Goal: Task Accomplishment & Management: Use online tool/utility

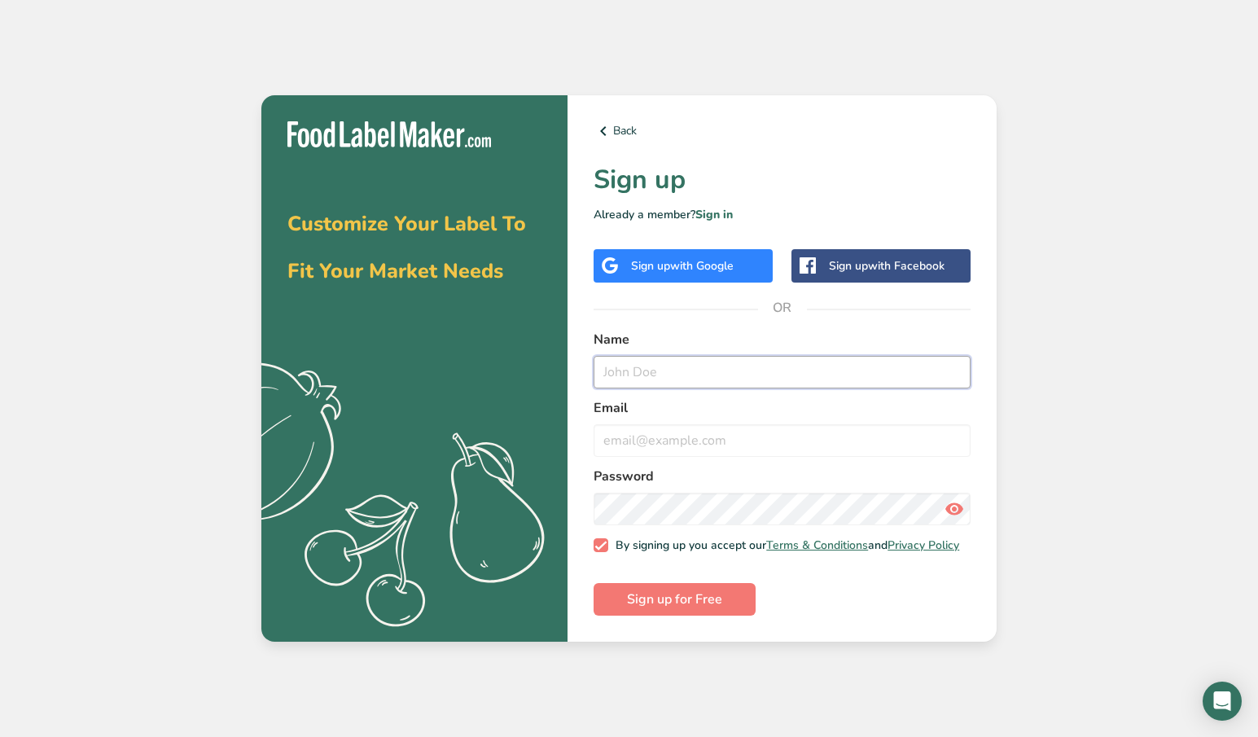
click at [669, 369] on input "text" at bounding box center [781, 372] width 377 height 33
type input "said"
type input "[EMAIL_ADDRESS][DOMAIN_NAME]"
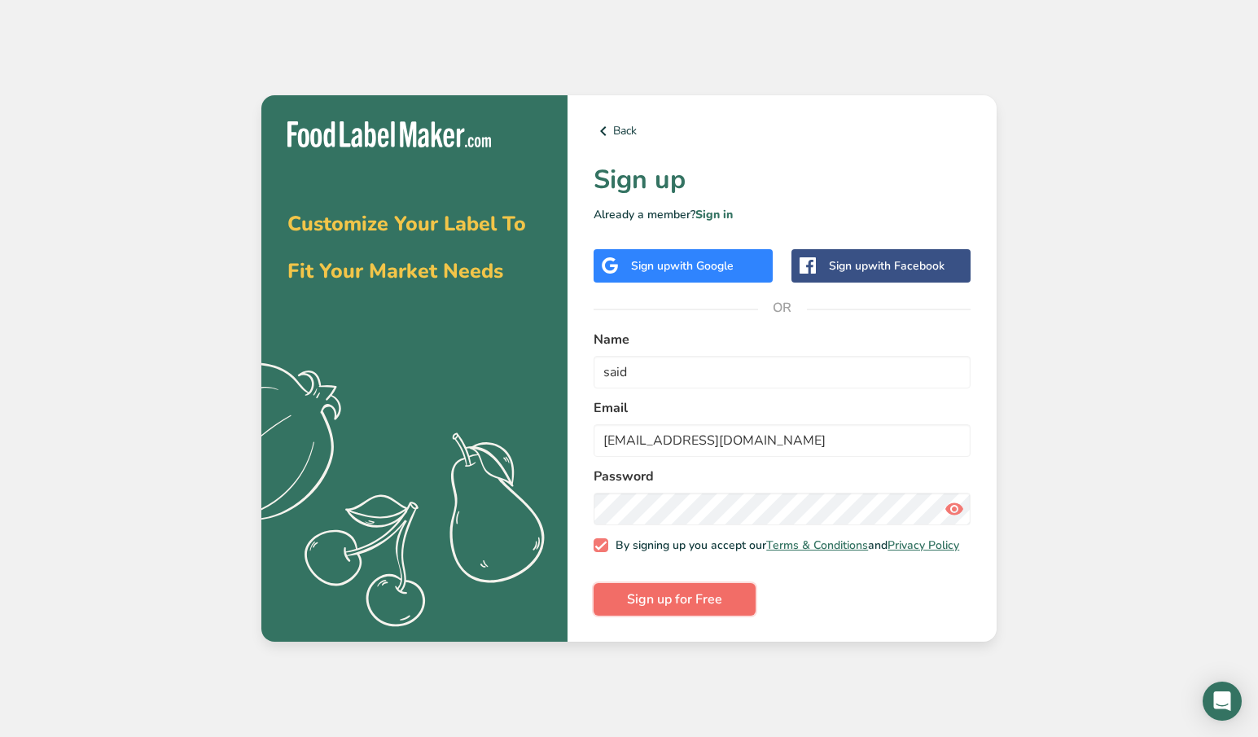
click at [673, 601] on span "Sign up for Free" at bounding box center [674, 599] width 95 height 20
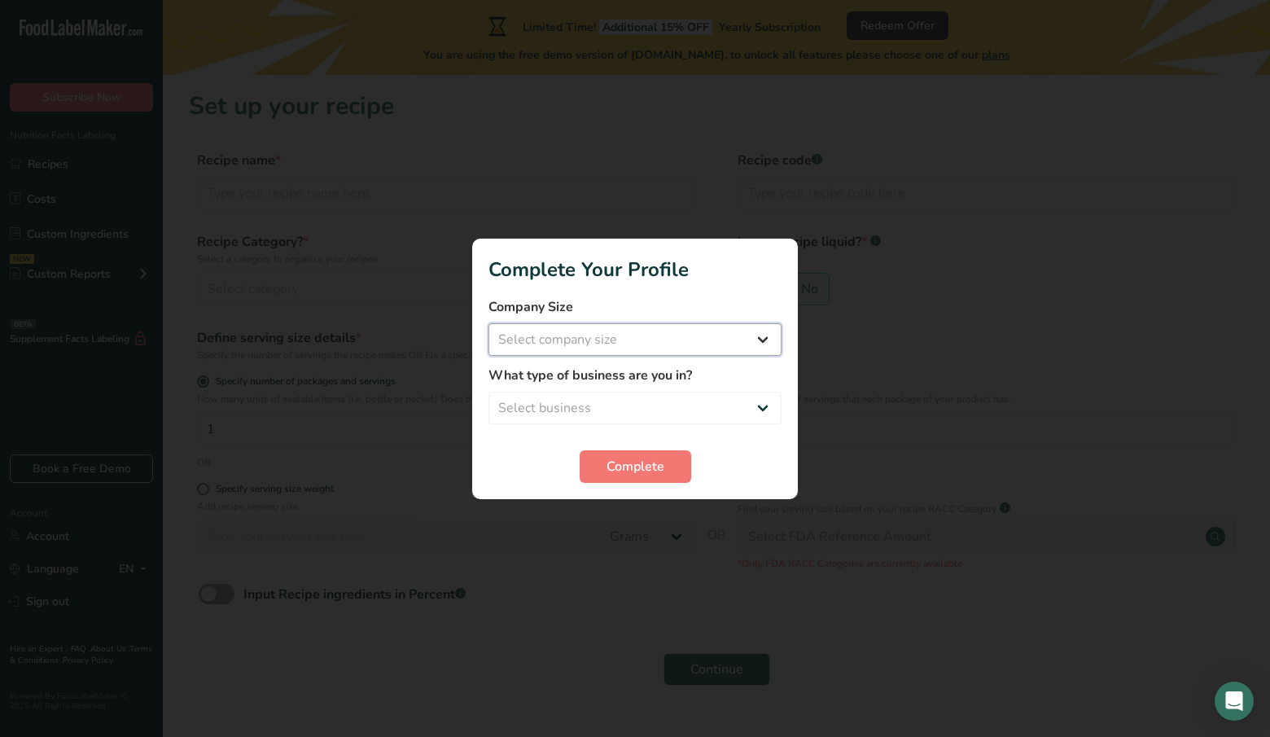
click at [645, 348] on select "Select company size Fewer than 10 Employees 10 to 50 Employees 51 to 500 Employ…" at bounding box center [634, 339] width 293 height 33
select select "1"
click at [488, 323] on select "Select company size Fewer than 10 Employees 10 to 50 Employees 51 to 500 Employ…" at bounding box center [634, 339] width 293 height 33
click at [617, 399] on select "Select business Packaged Food Manufacturer Restaurant & Cafe Bakery Meal Plans …" at bounding box center [634, 407] width 293 height 33
select select "8"
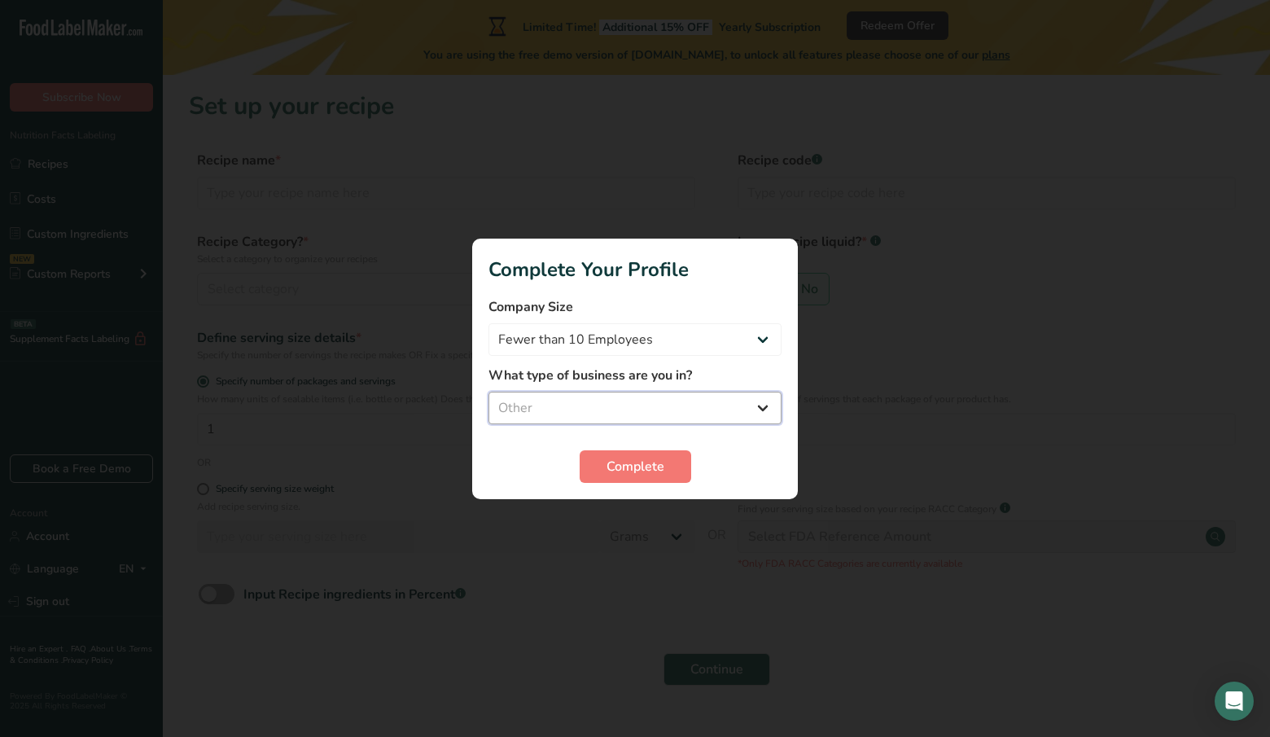
click at [488, 391] on select "Select business Packaged Food Manufacturer Restaurant & Cafe Bakery Meal Plans …" at bounding box center [634, 407] width 293 height 33
click at [632, 479] on button "Complete" at bounding box center [636, 466] width 112 height 33
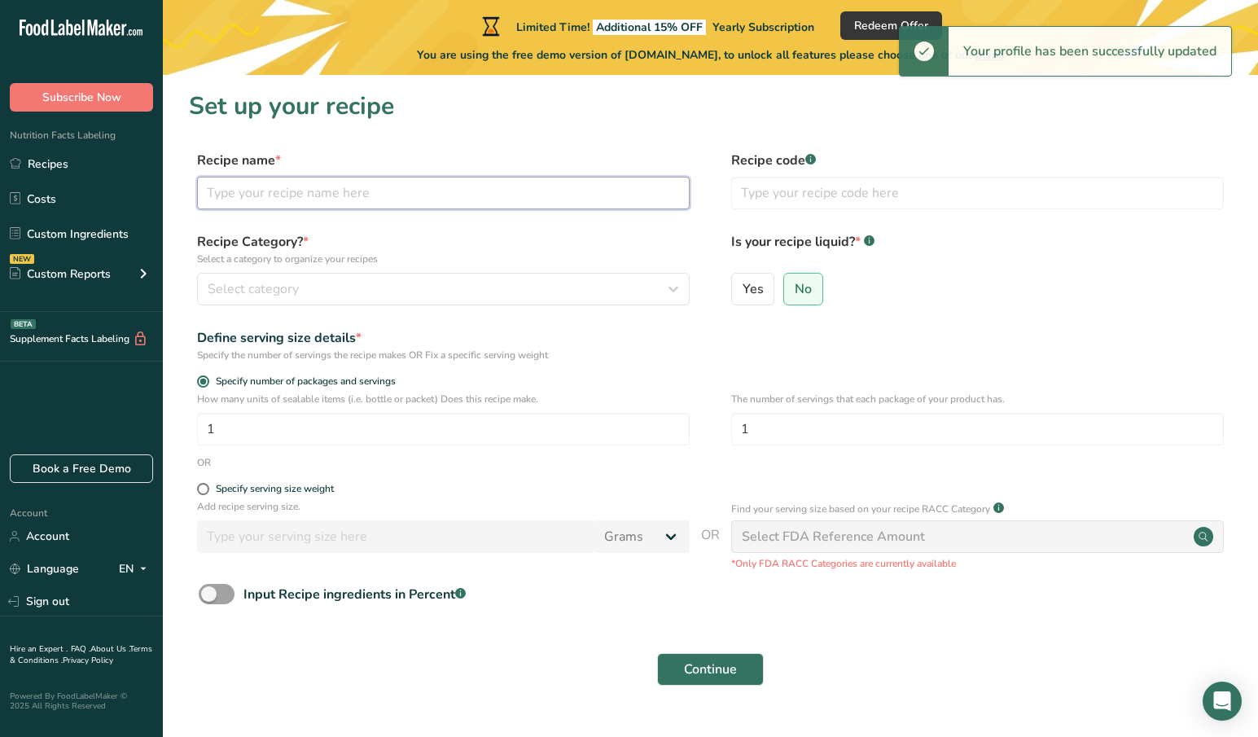
click at [314, 183] on input "text" at bounding box center [443, 193] width 492 height 33
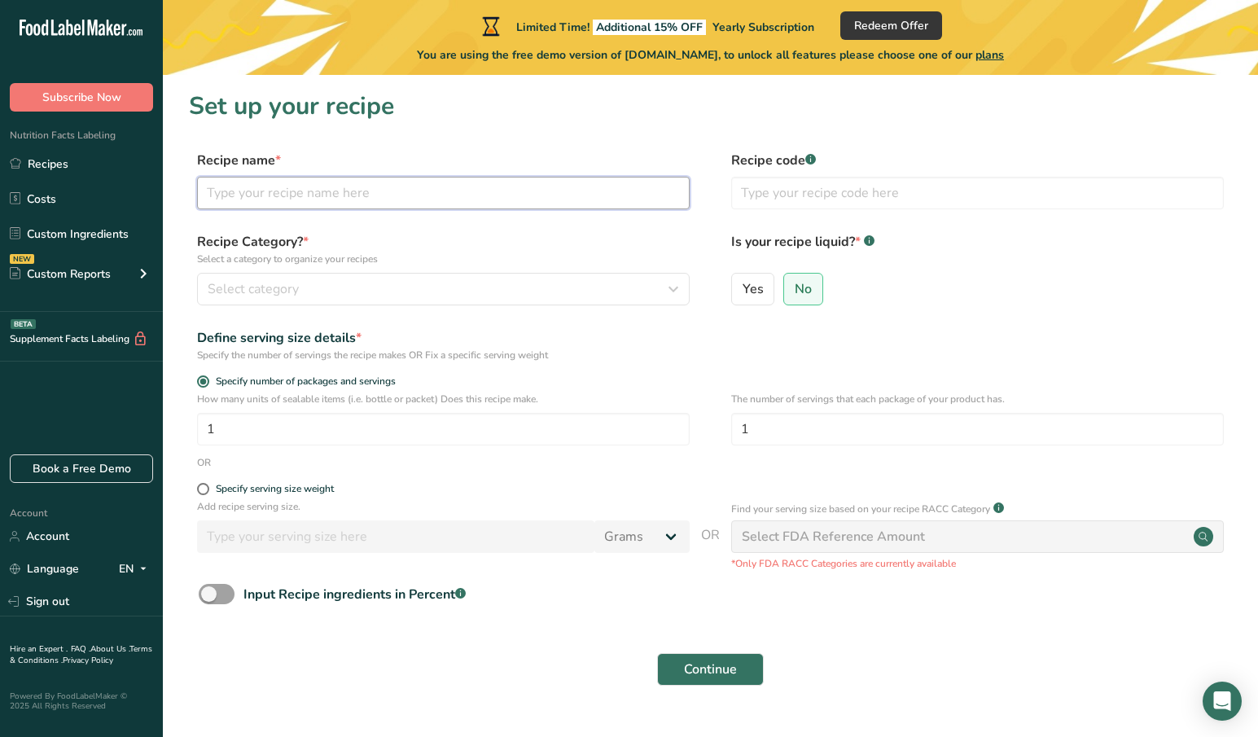
scroll to position [37, 0]
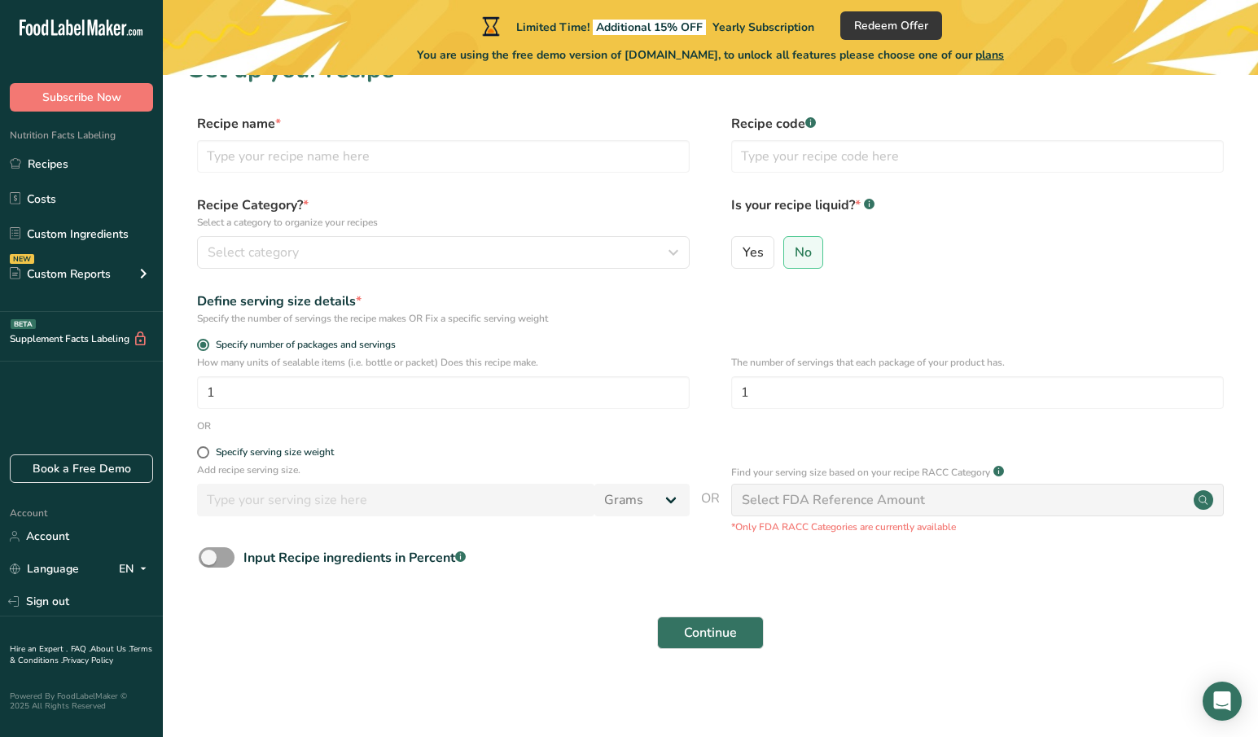
click at [816, 506] on div "Select FDA Reference Amount" at bounding box center [832, 500] width 183 height 20
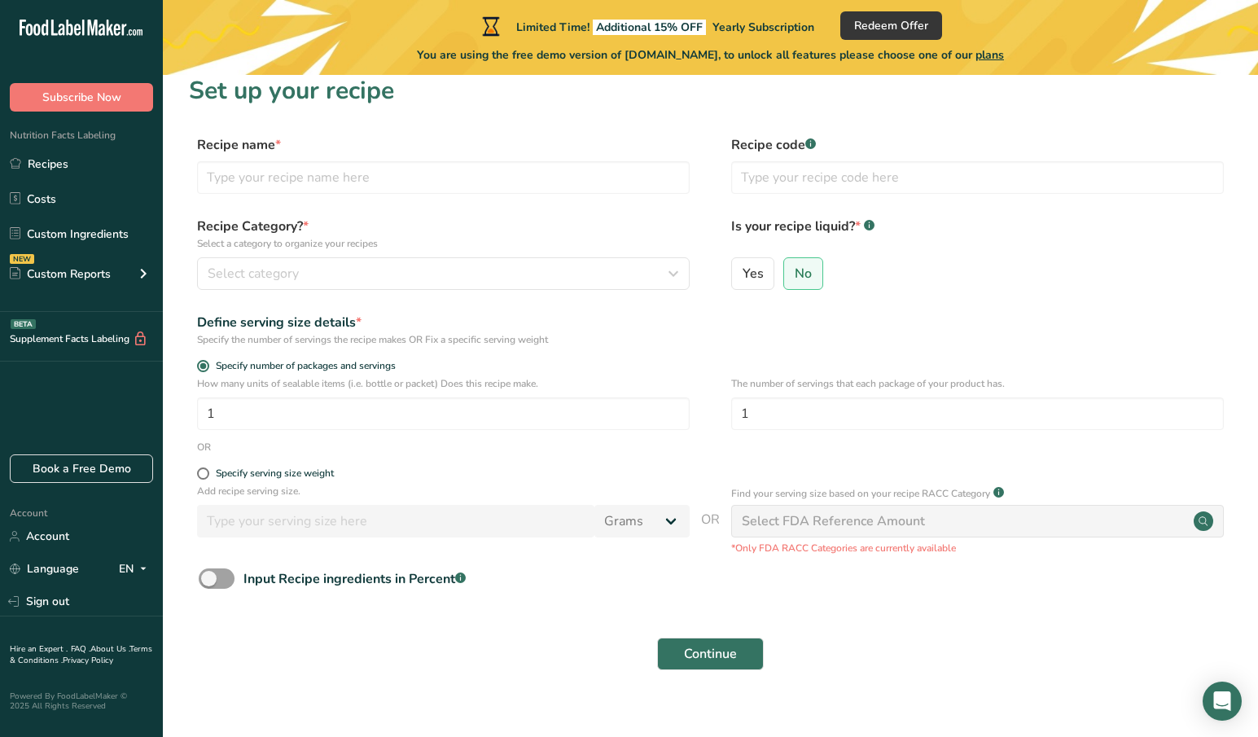
scroll to position [0, 0]
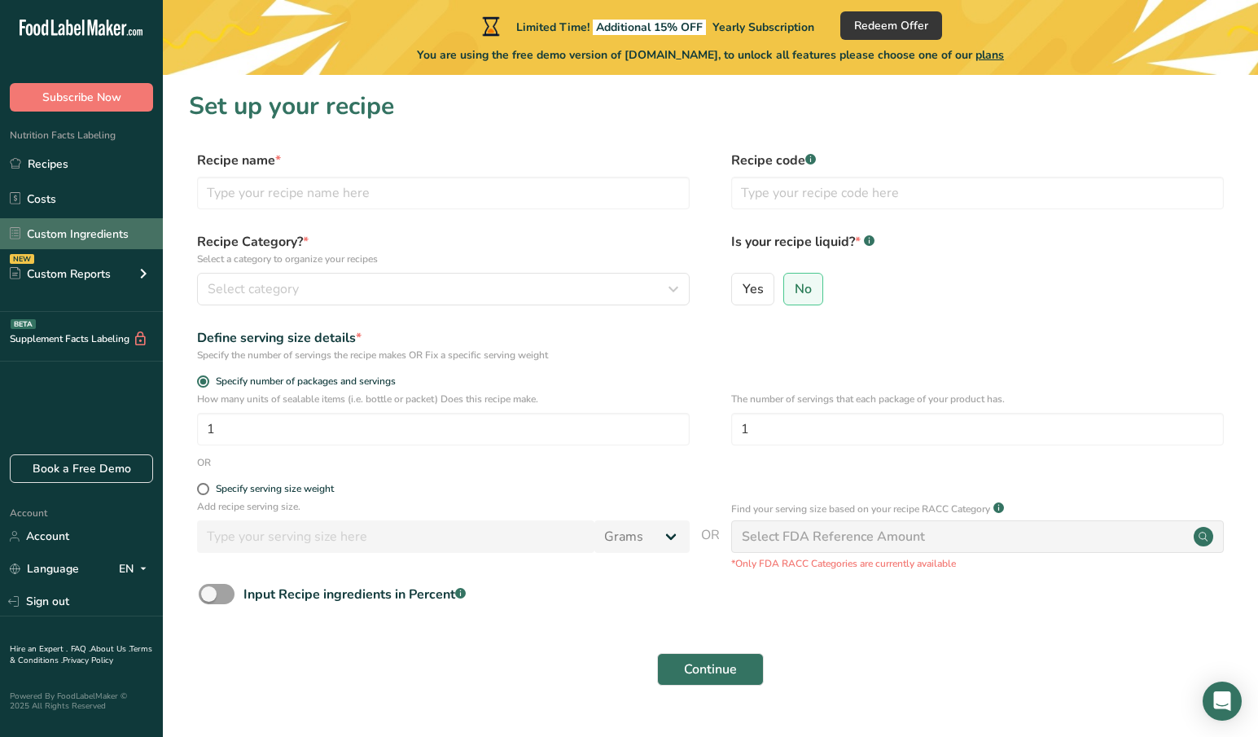
click at [100, 231] on link "Custom Ingredients" at bounding box center [81, 233] width 163 height 31
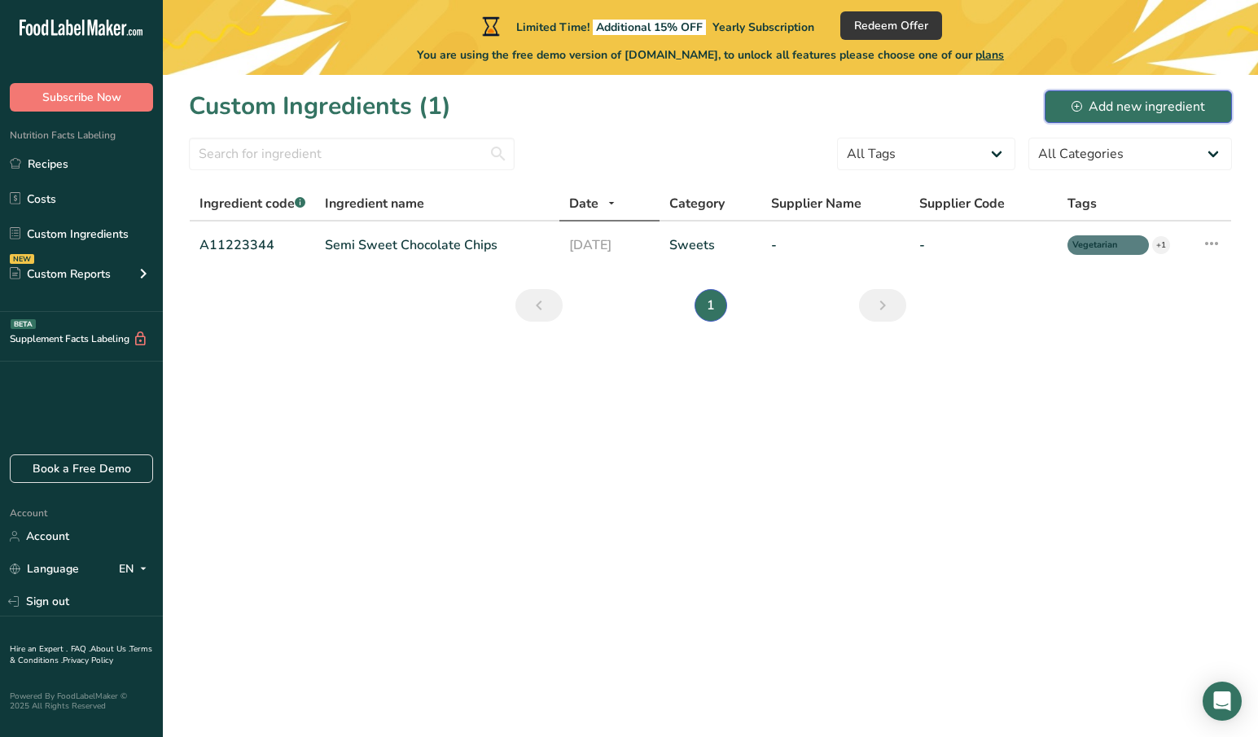
click at [1144, 112] on div "Add new ingredient" at bounding box center [1137, 107] width 133 height 20
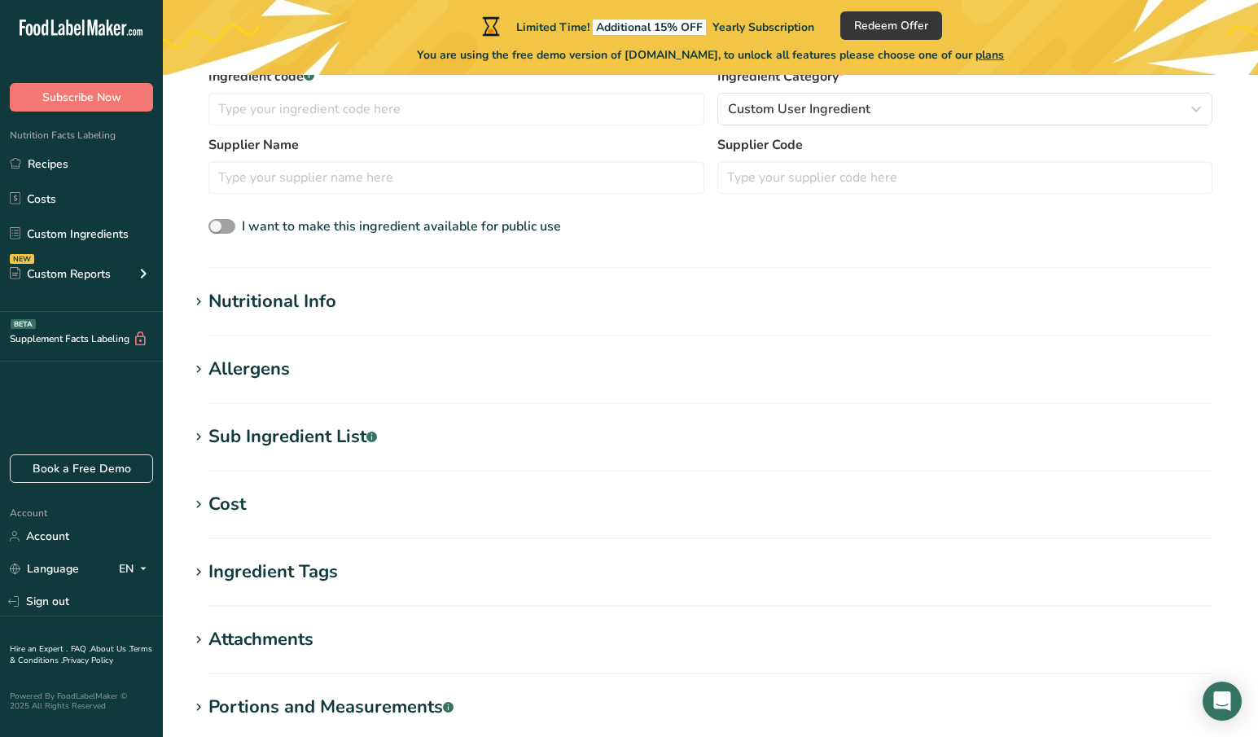
scroll to position [542, 0]
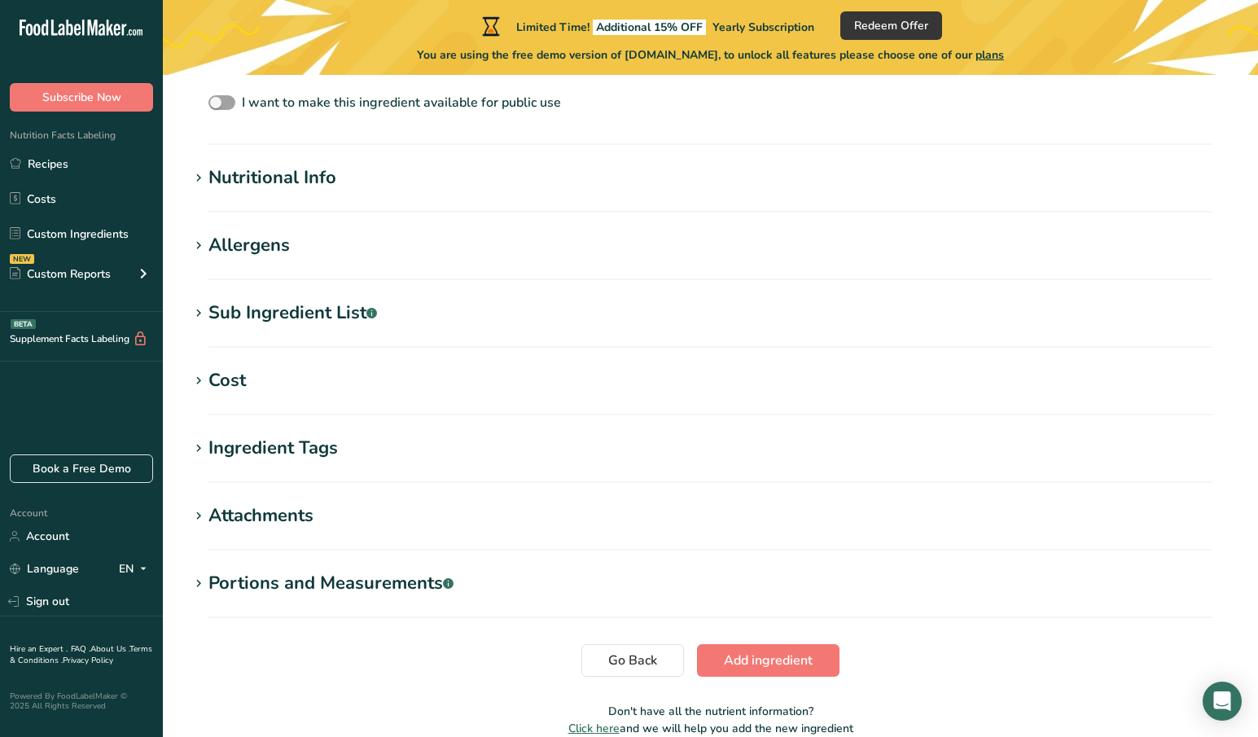
click at [269, 170] on div "Nutritional Info" at bounding box center [272, 177] width 128 height 27
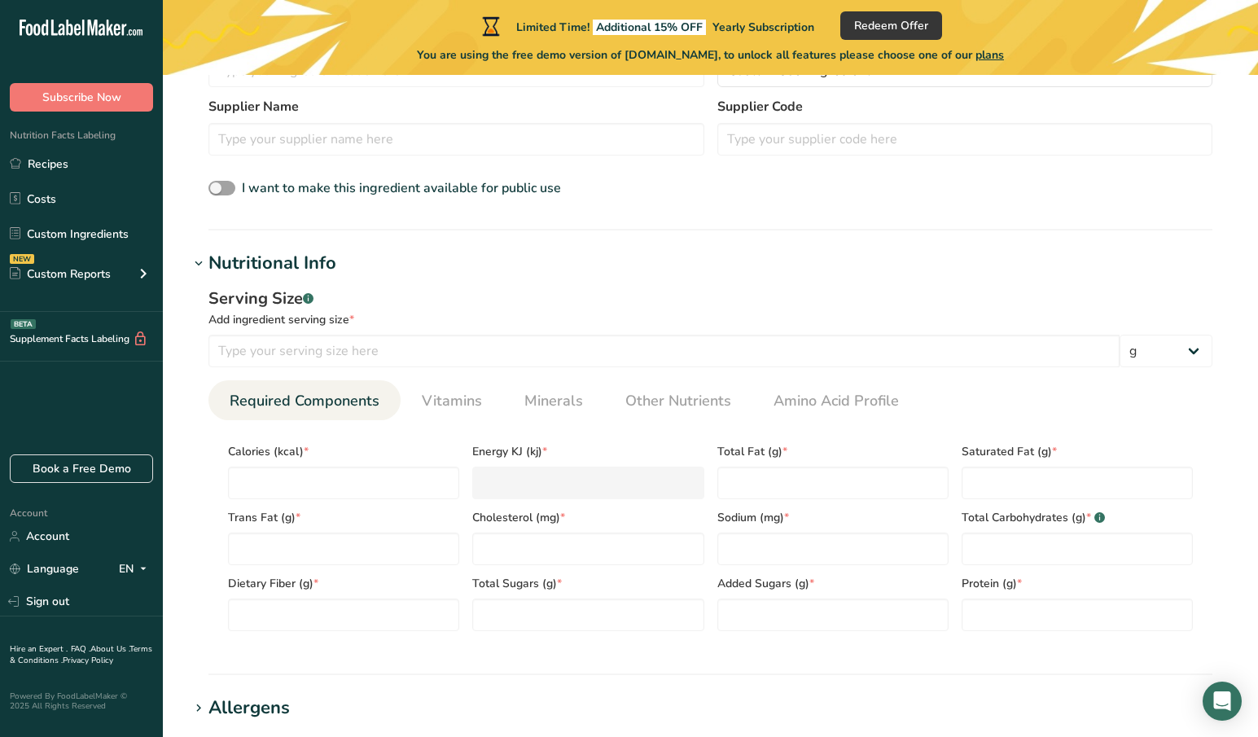
scroll to position [434, 0]
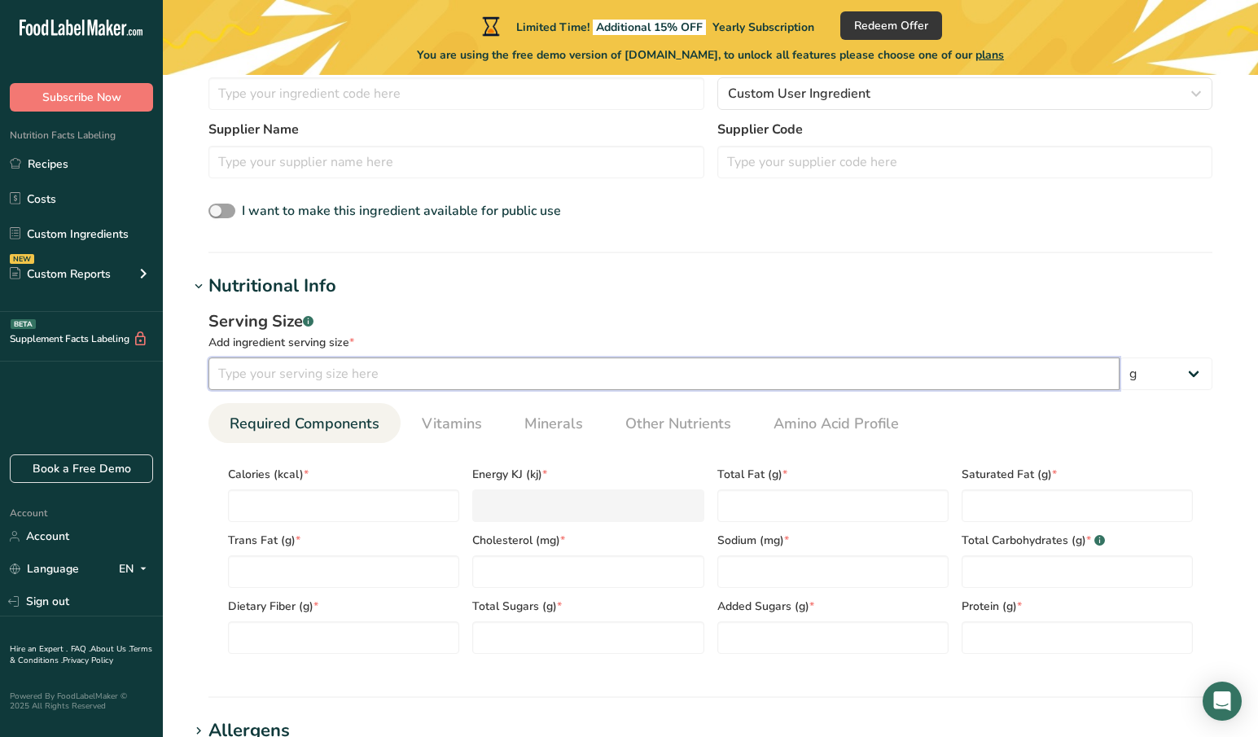
click at [411, 382] on input "number" at bounding box center [663, 373] width 911 height 33
type input "2"
type input "100"
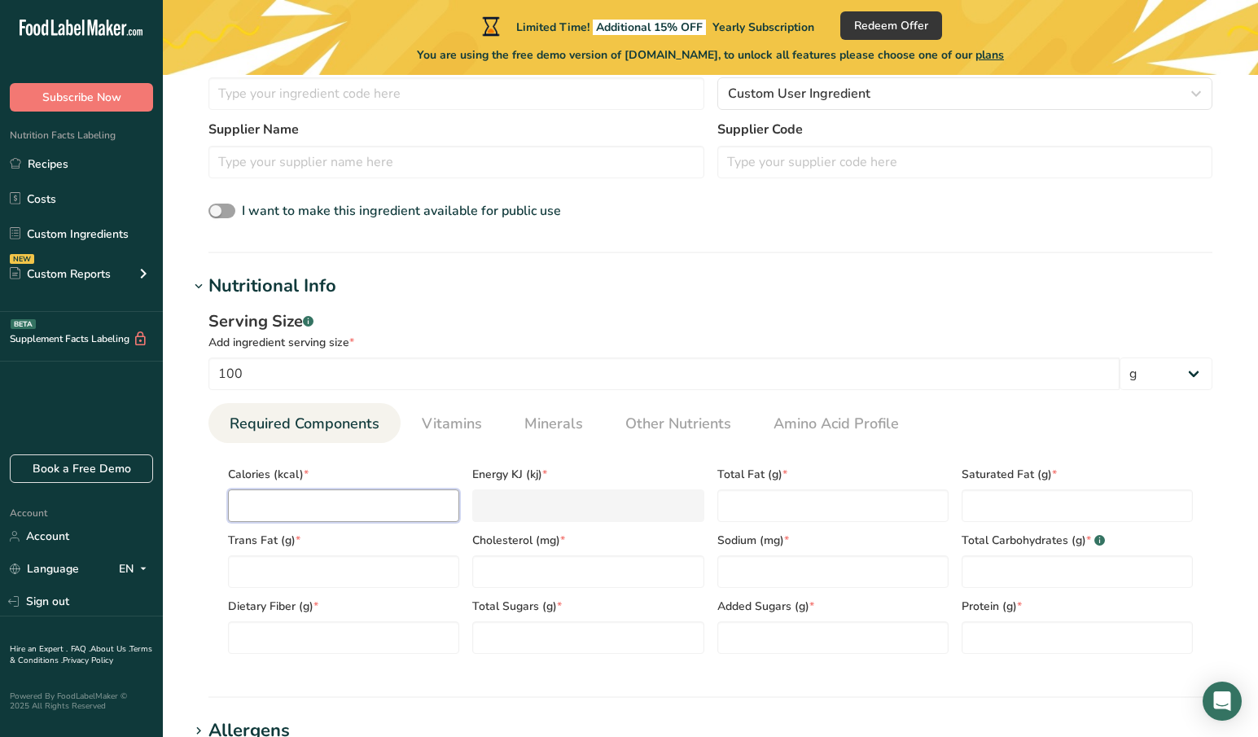
click at [370, 490] on input "number" at bounding box center [343, 505] width 231 height 33
type input "3"
type KJ "12.6"
type input "35"
type KJ "146.4"
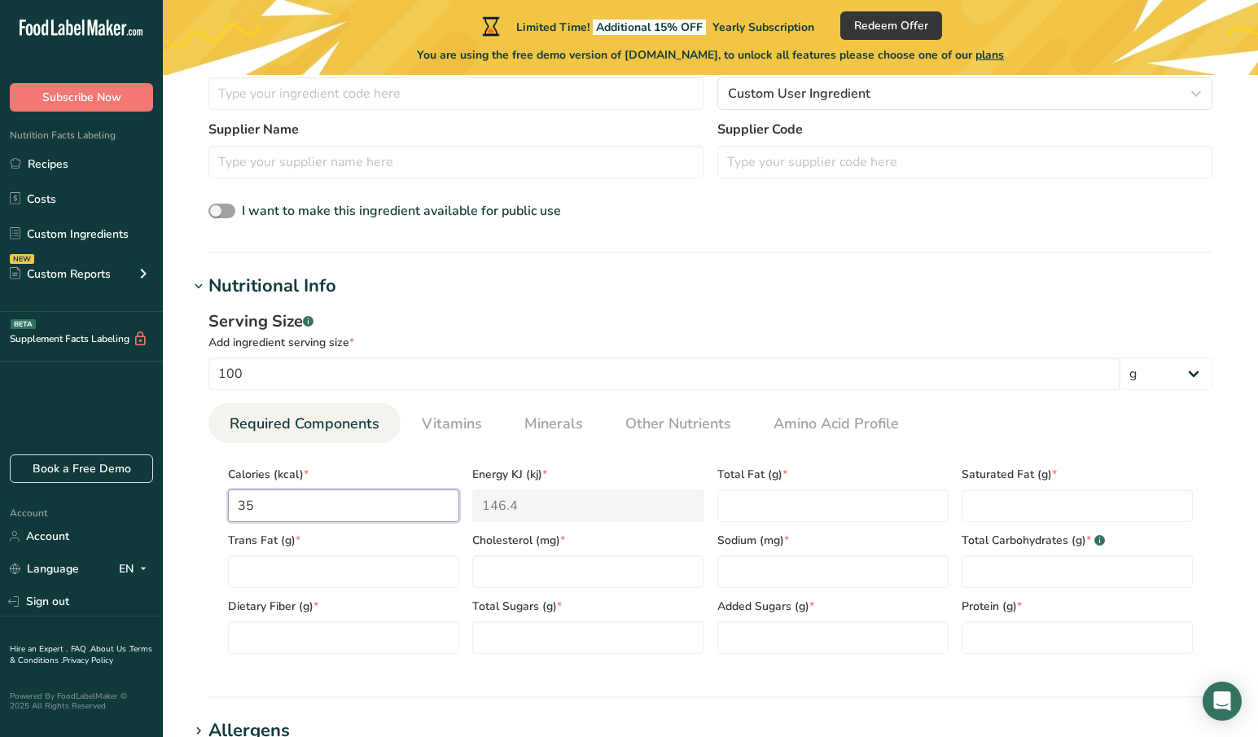
type input "353"
type KJ "1477"
type input "353"
click at [769, 510] on Fat "number" at bounding box center [832, 505] width 231 height 33
type Fat "0"
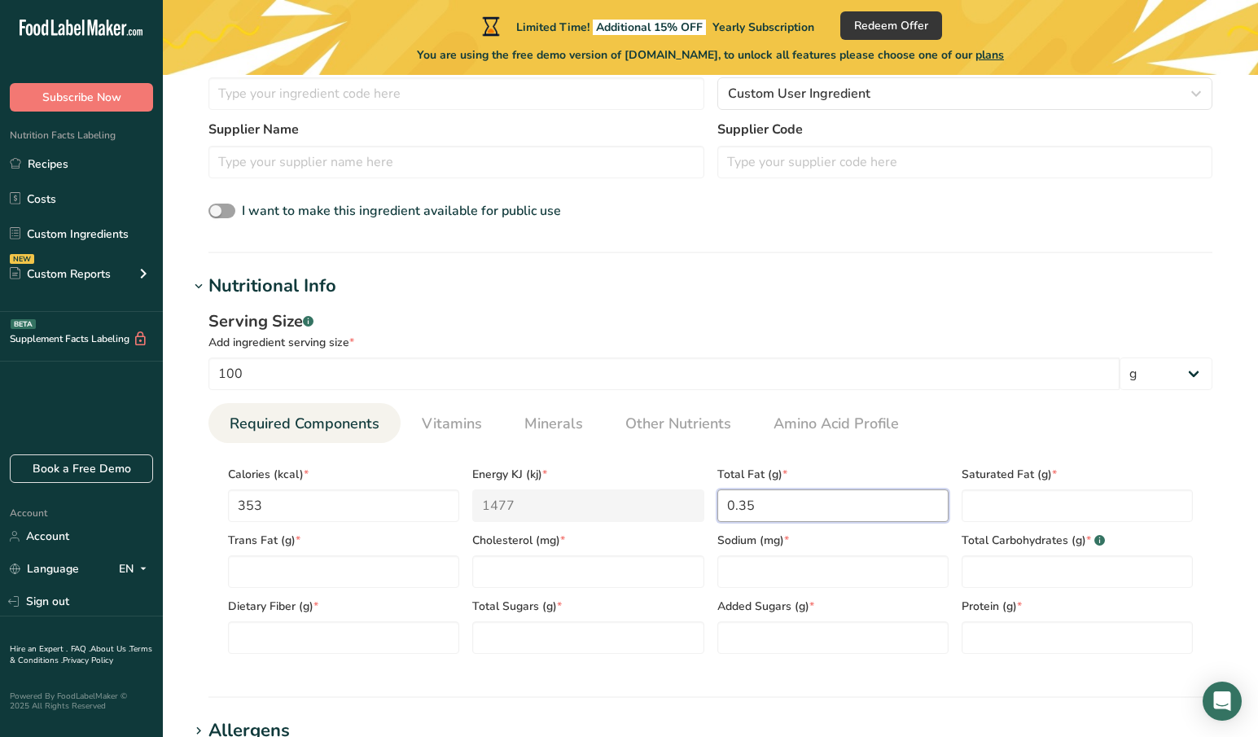
type Fat "0.35"
click at [989, 505] on Fat "number" at bounding box center [1076, 505] width 231 height 33
type Fat "0"
type Fat "0.14"
click at [378, 571] on Fat "number" at bounding box center [343, 571] width 231 height 33
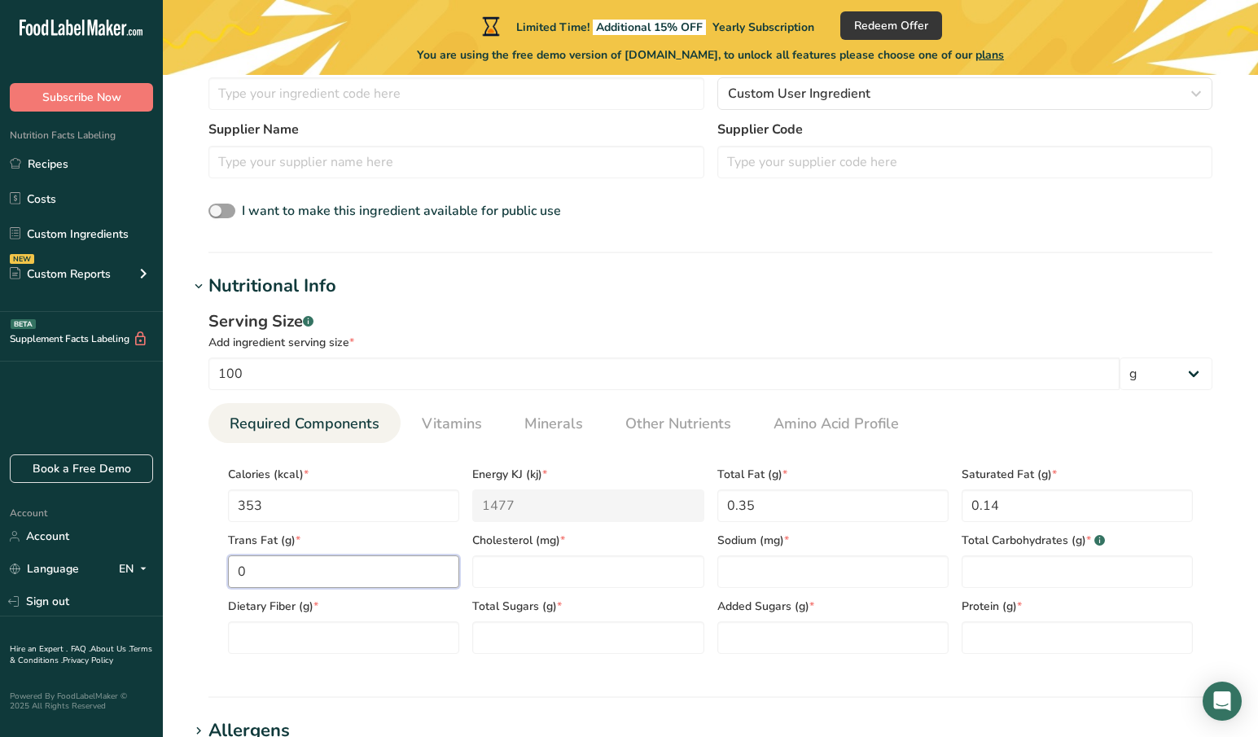
type Fat "0"
type input "0"
type input "177"
type Carbohydrates "78.3"
click at [414, 634] on Fiber "number" at bounding box center [343, 637] width 231 height 33
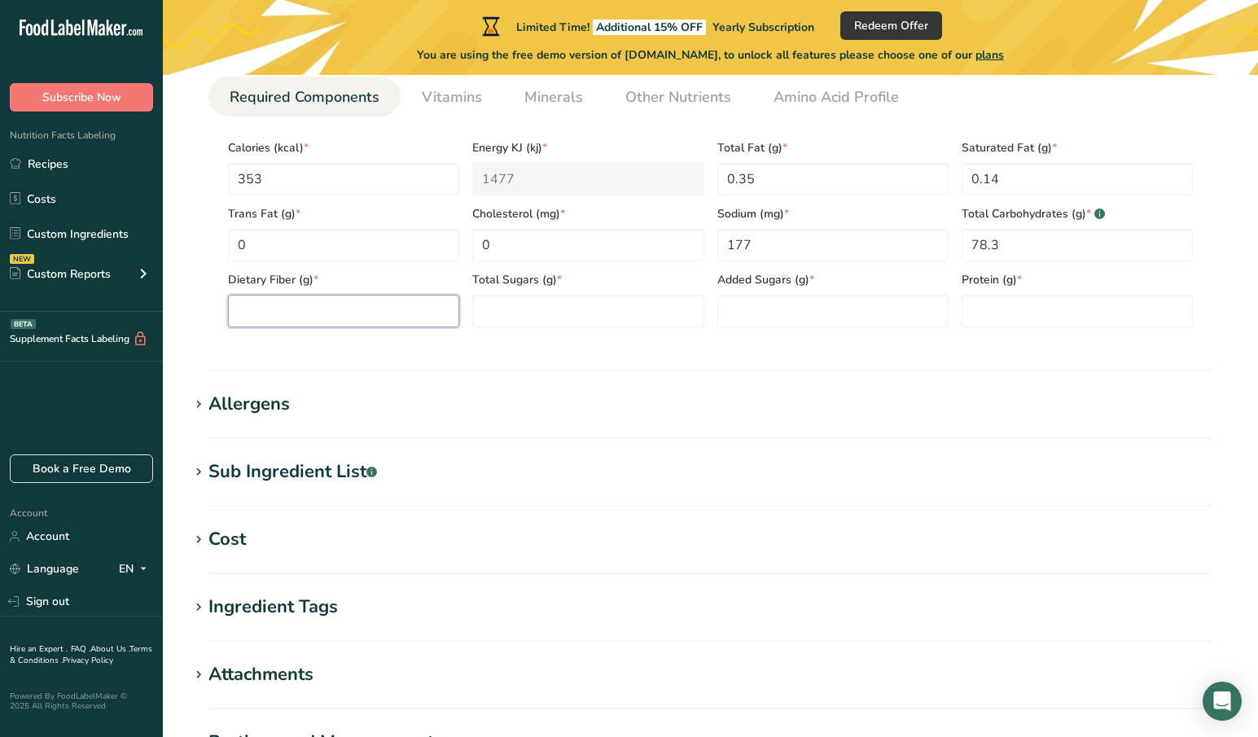
scroll to position [651, 0]
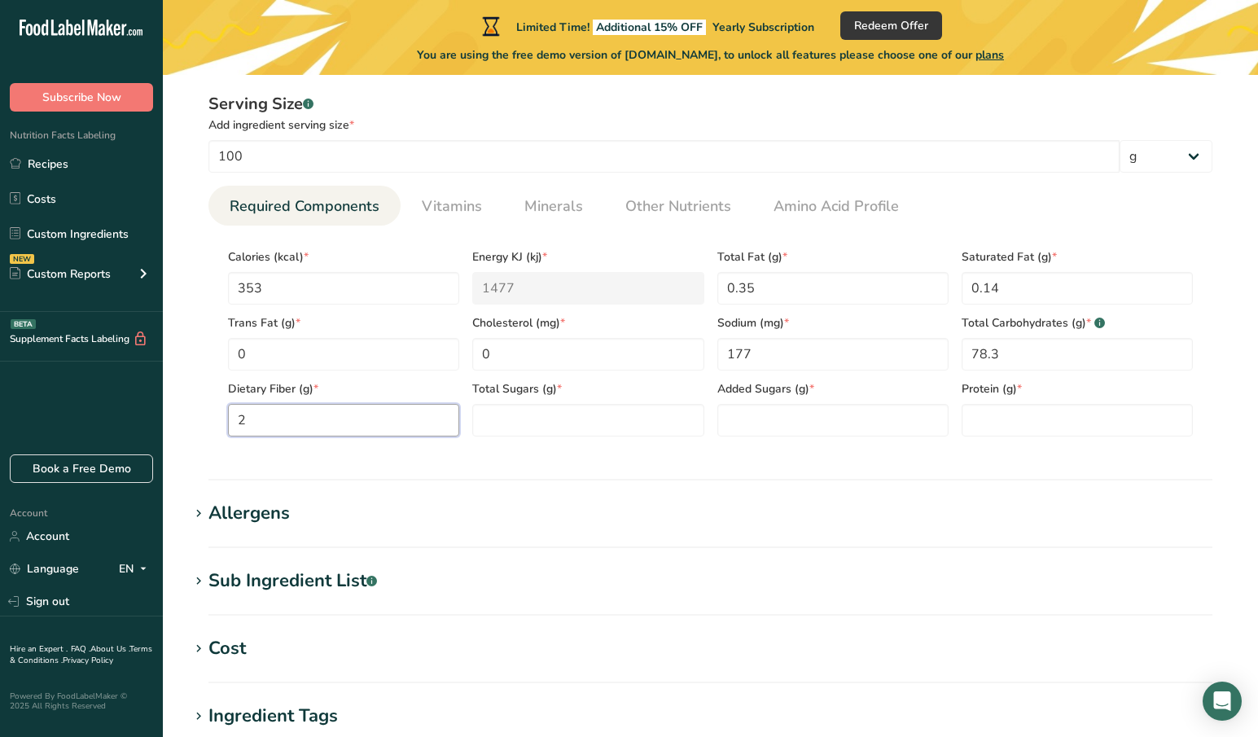
type Fiber "0"
type Fiber "2.4"
click at [584, 417] on Sugars "number" at bounding box center [587, 420] width 231 height 33
type Sugars "0"
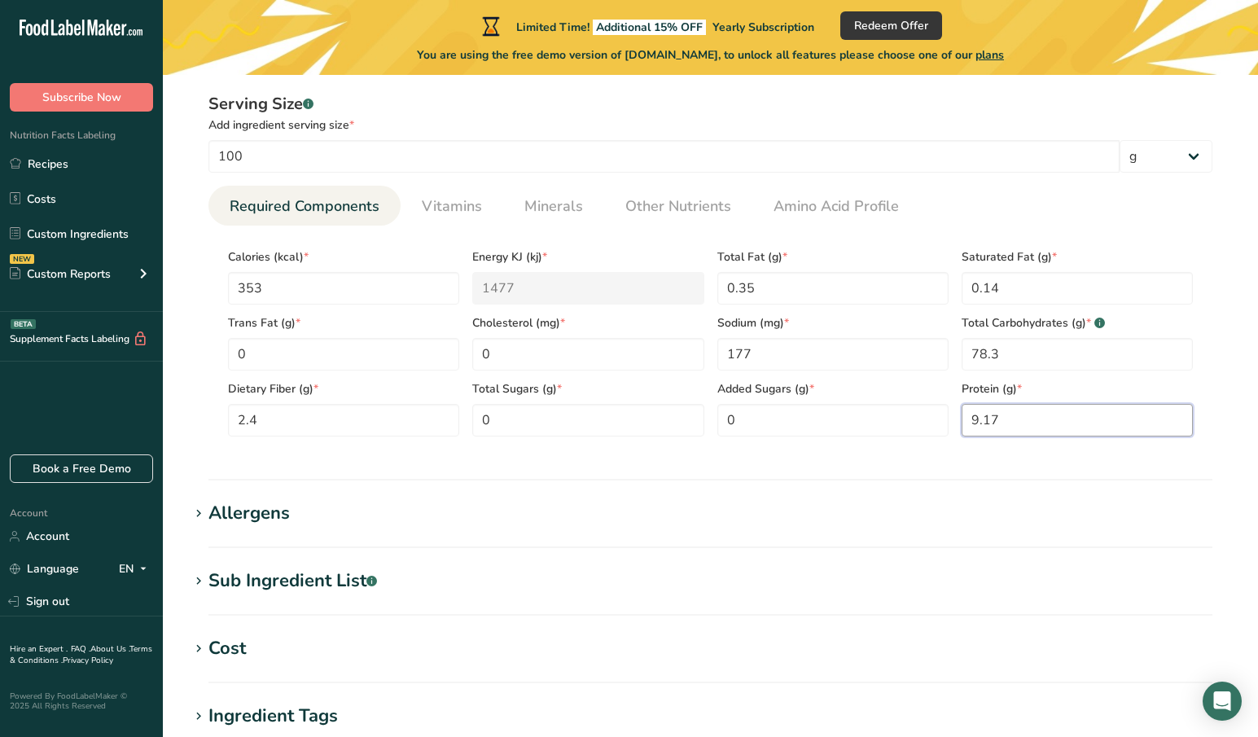
type input "9.17"
click at [307, 518] on h1 "Allergens" at bounding box center [710, 513] width 1043 height 27
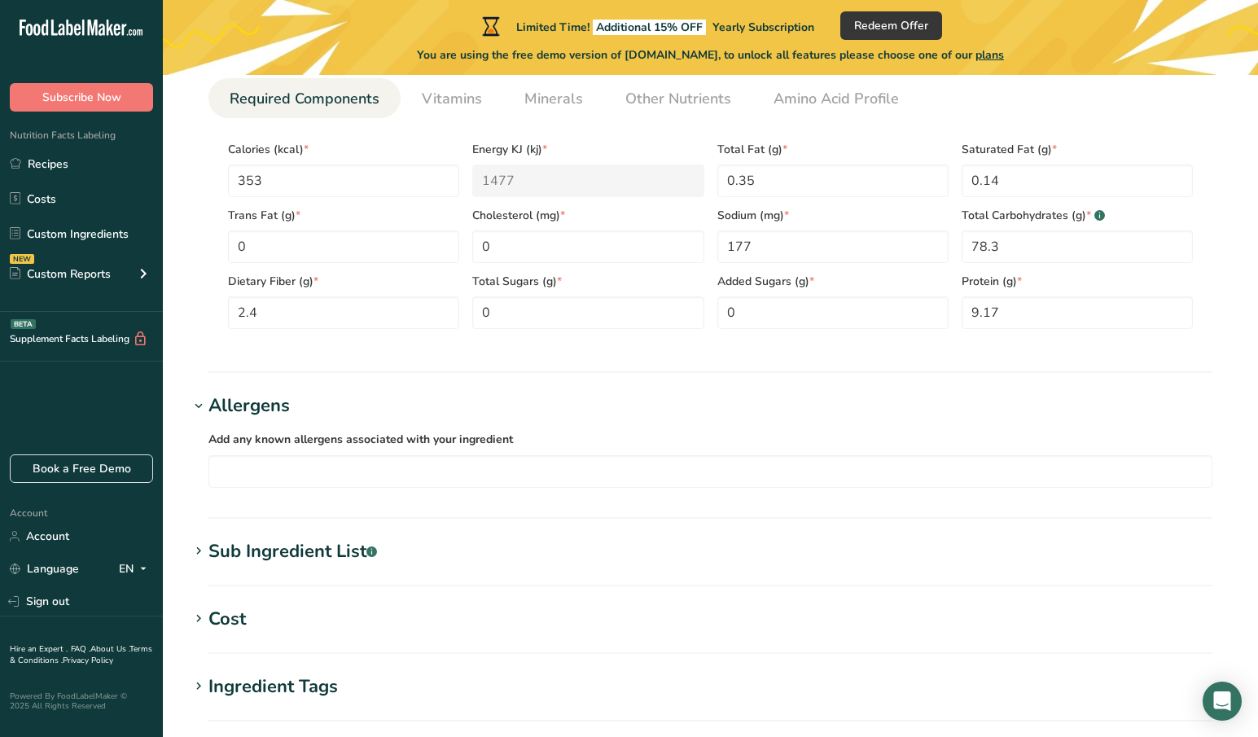
scroll to position [868, 0]
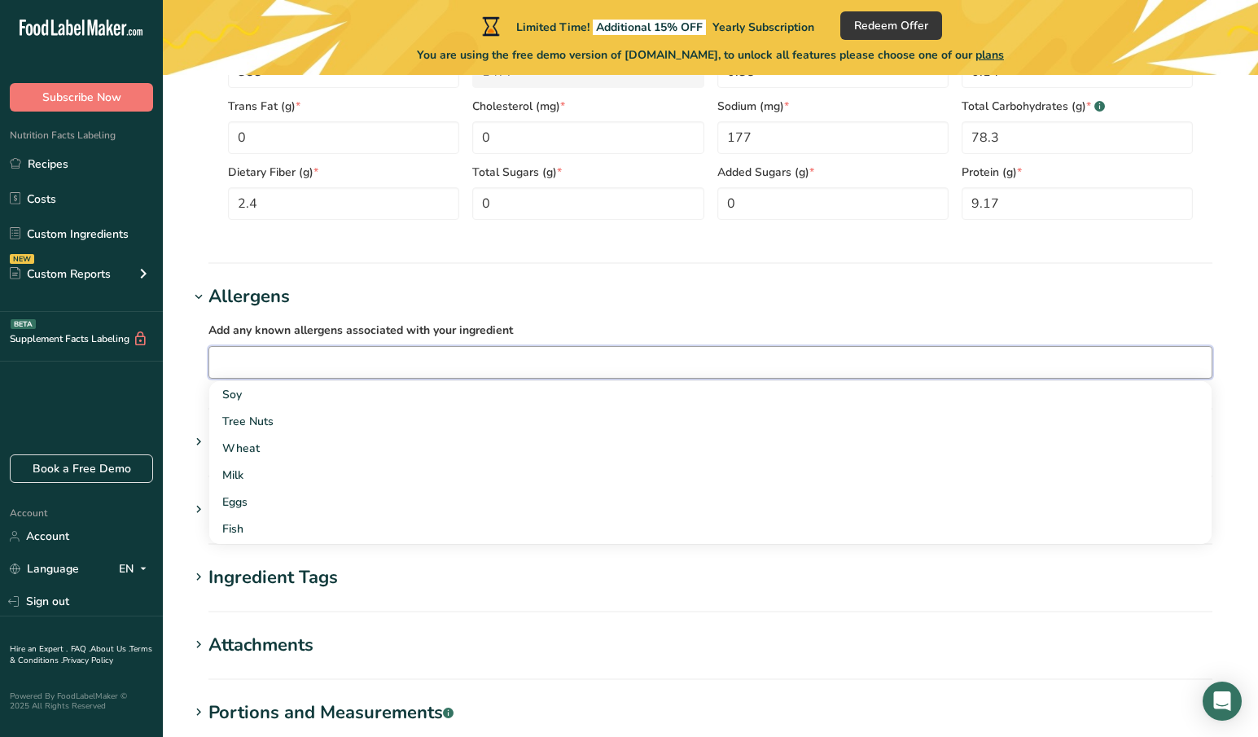
click at [379, 364] on input "text" at bounding box center [710, 361] width 1002 height 25
click at [314, 440] on div "Wheat" at bounding box center [697, 448] width 950 height 17
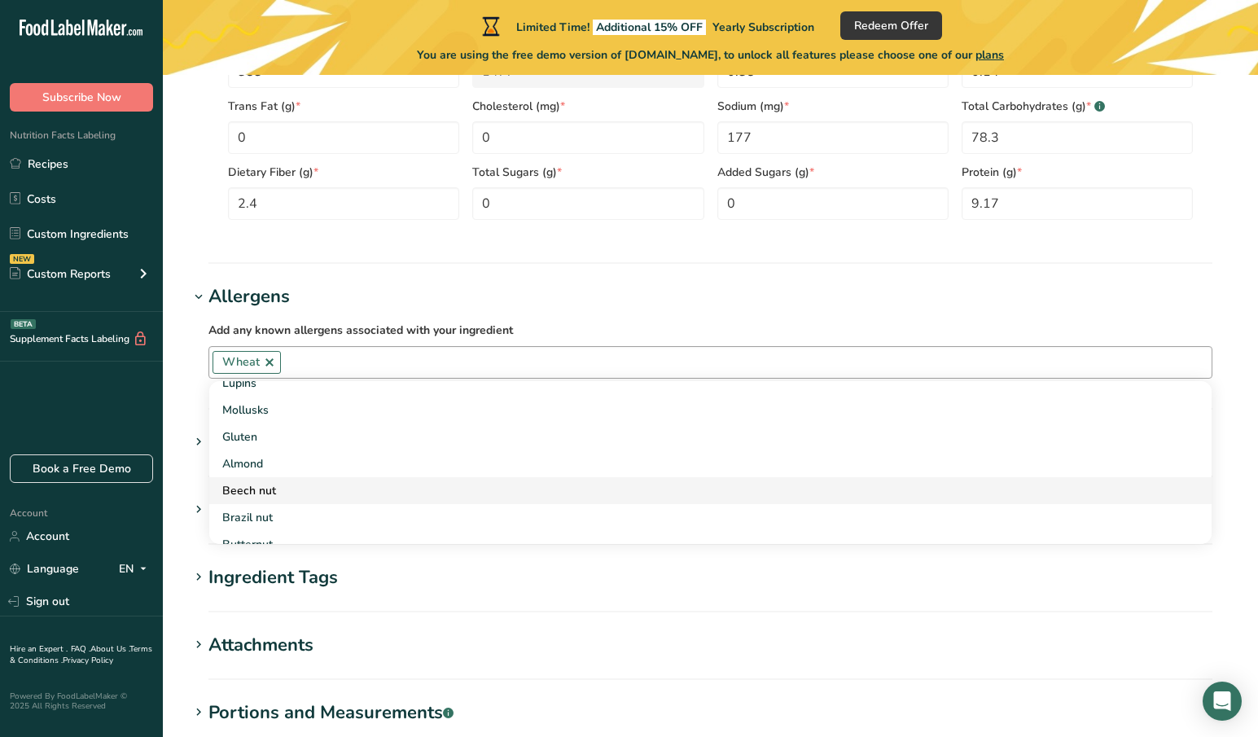
scroll to position [326, 0]
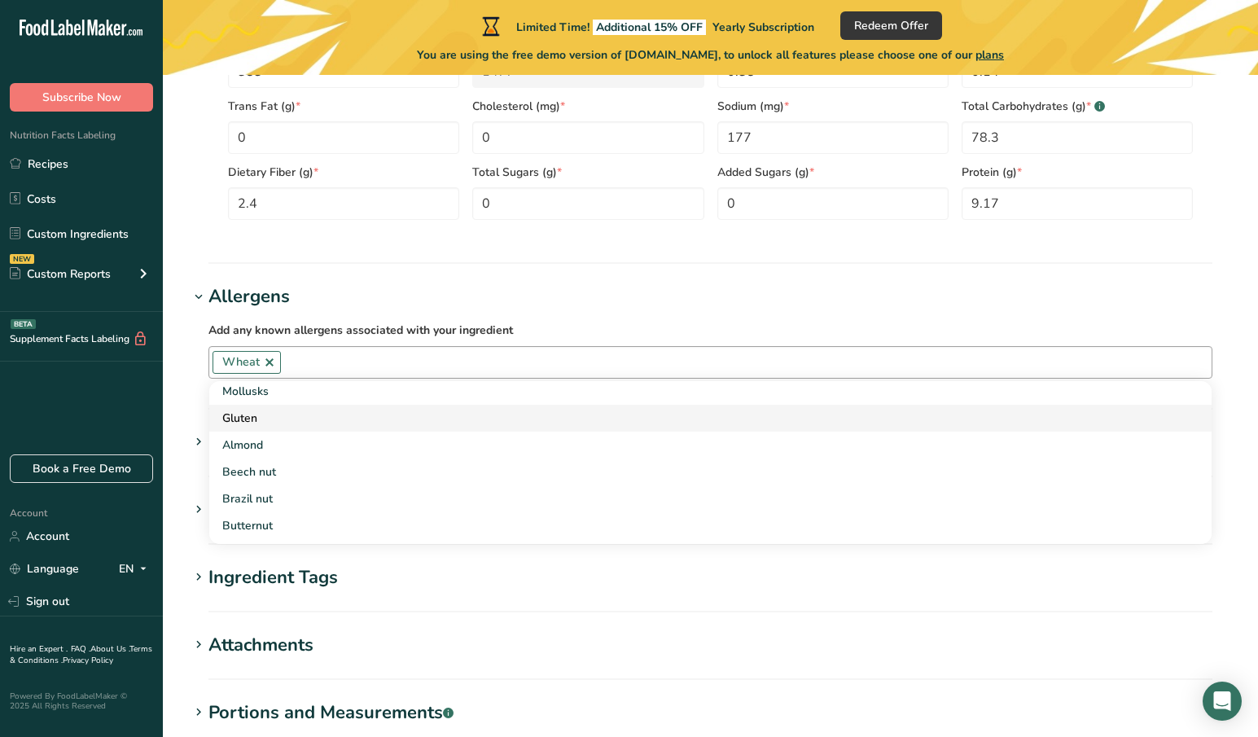
click at [301, 419] on div "Gluten" at bounding box center [697, 417] width 950 height 17
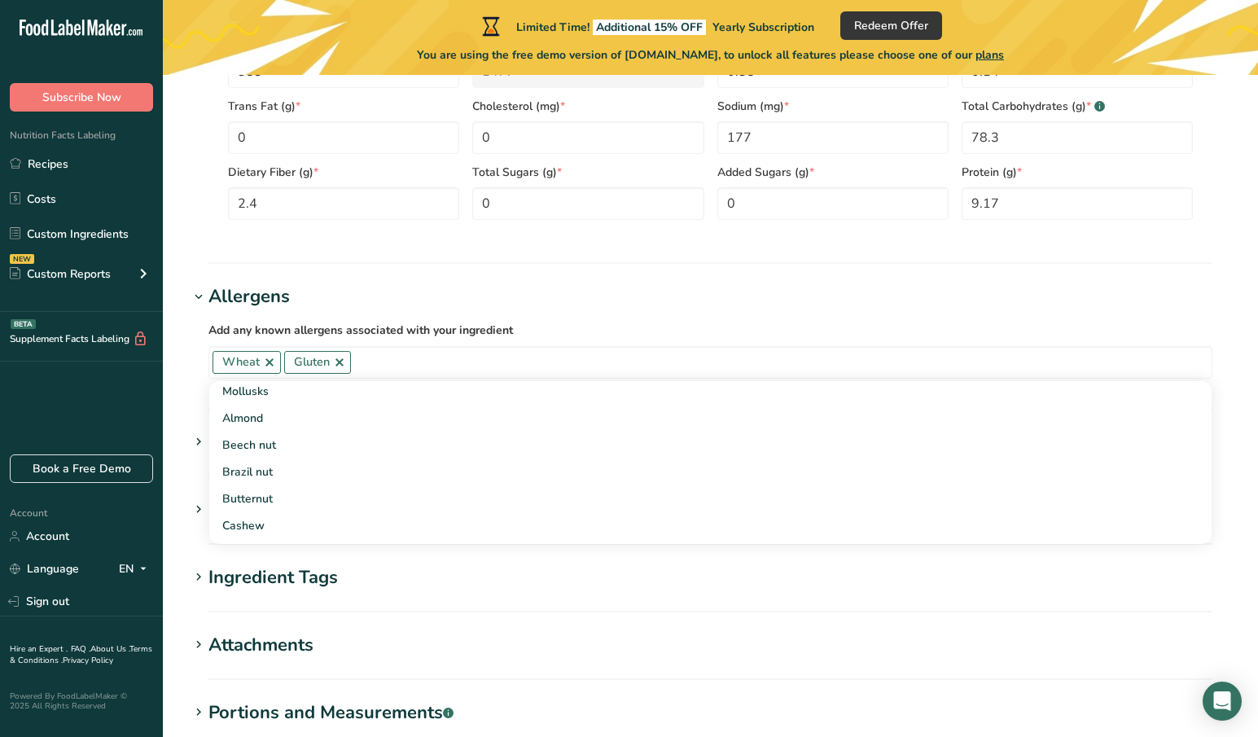
click at [558, 307] on h1 "Allergens" at bounding box center [710, 296] width 1043 height 27
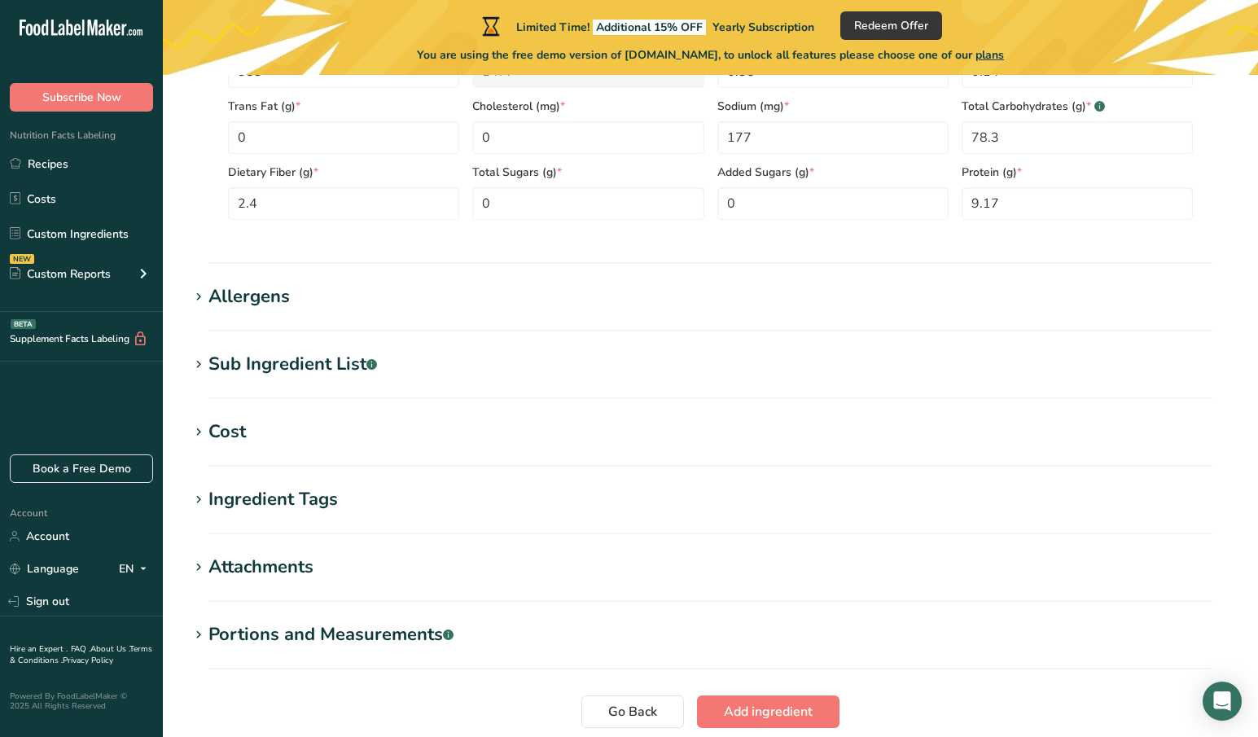
click at [280, 367] on div "Sub Ingredient List .a-a{fill:#347362;}.b-a{fill:#fff;}" at bounding box center [292, 364] width 168 height 27
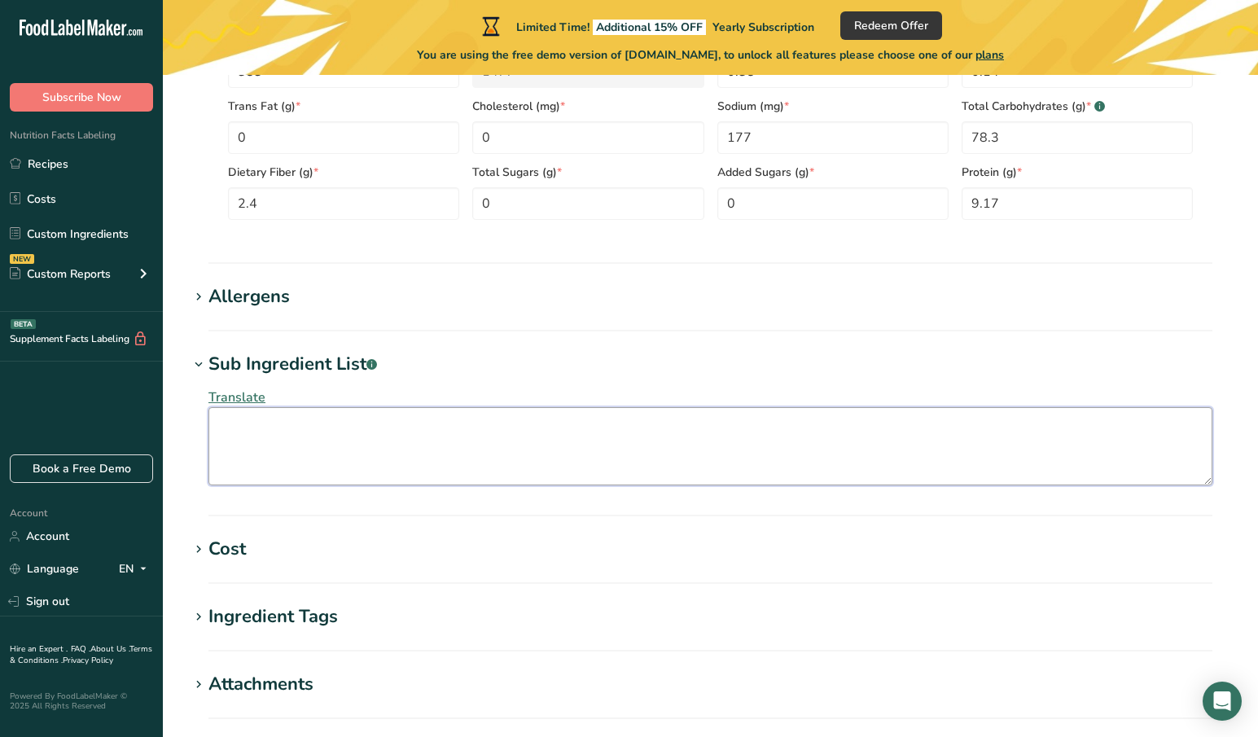
click at [276, 433] on textarea at bounding box center [710, 446] width 1004 height 78
click at [259, 530] on section "Add new ingredient Ingredient Spec Sheet .a-a{fill:#347362;}.b-a{fill:#fff;} Up…" at bounding box center [710, 69] width 1095 height 1724
click at [257, 542] on h1 "Cost" at bounding box center [710, 549] width 1043 height 27
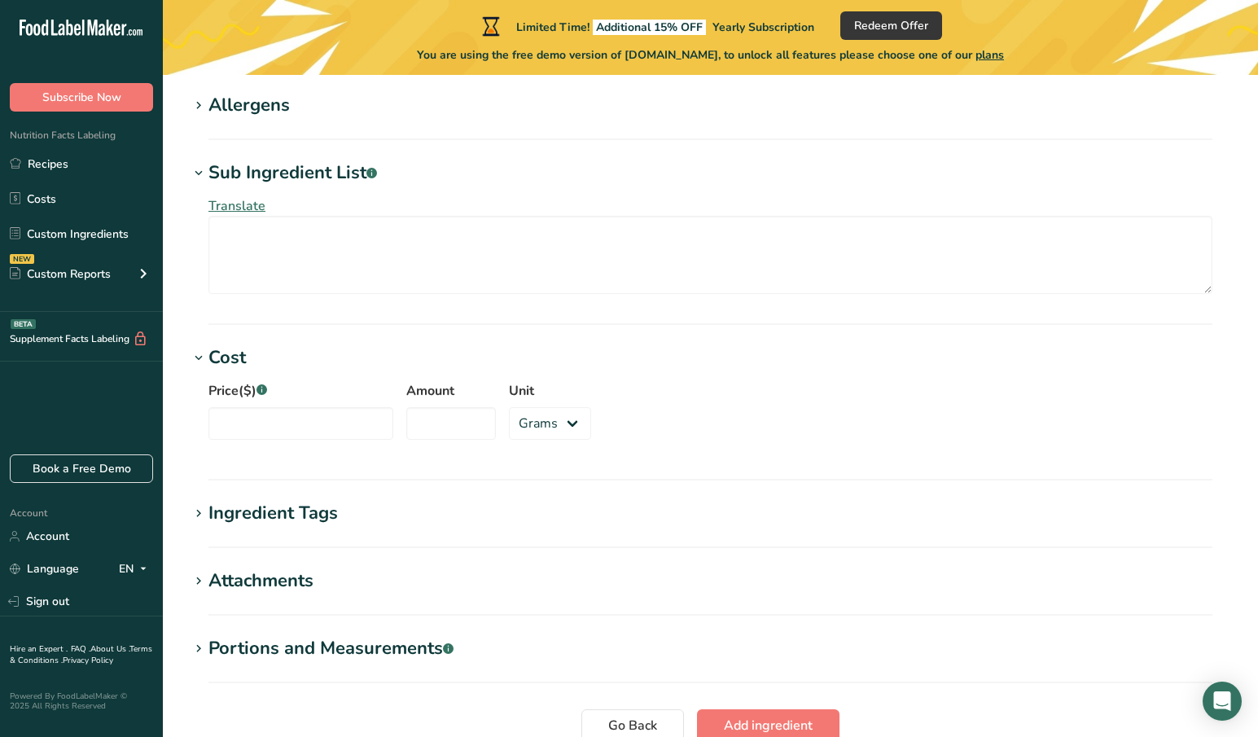
scroll to position [1085, 0]
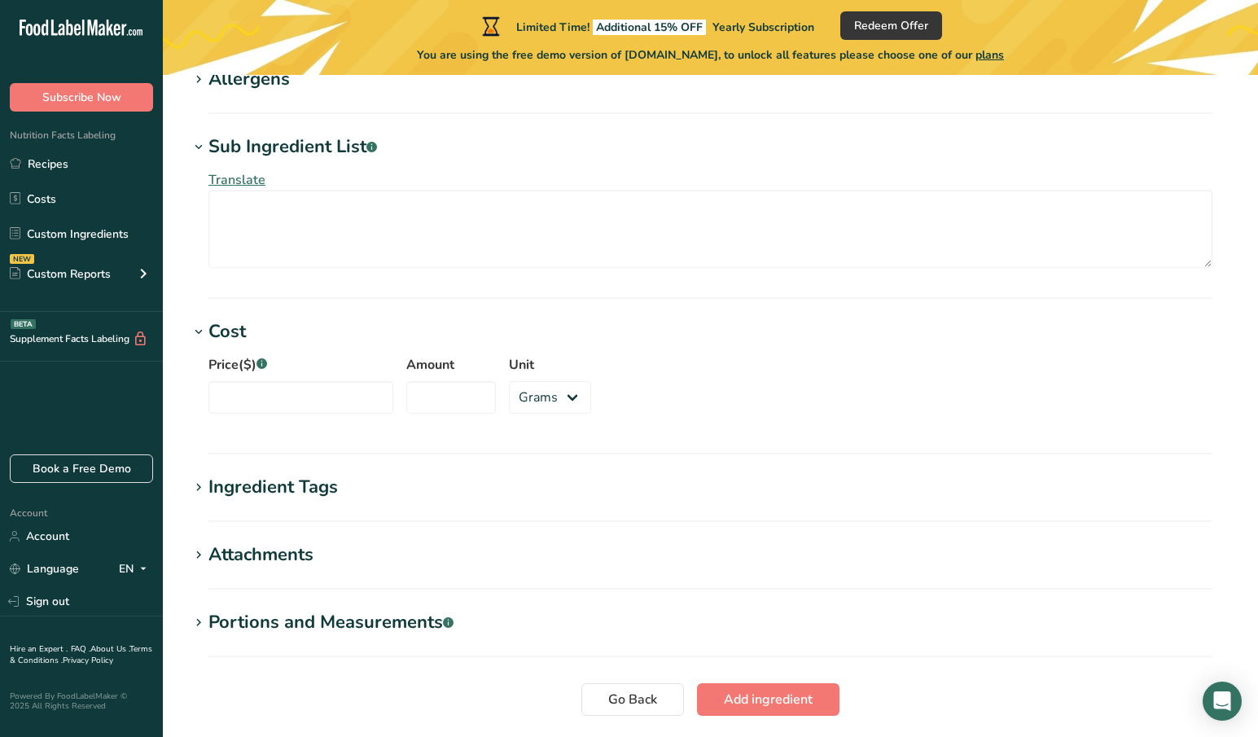
click at [280, 479] on div "Ingredient Tags" at bounding box center [272, 487] width 129 height 27
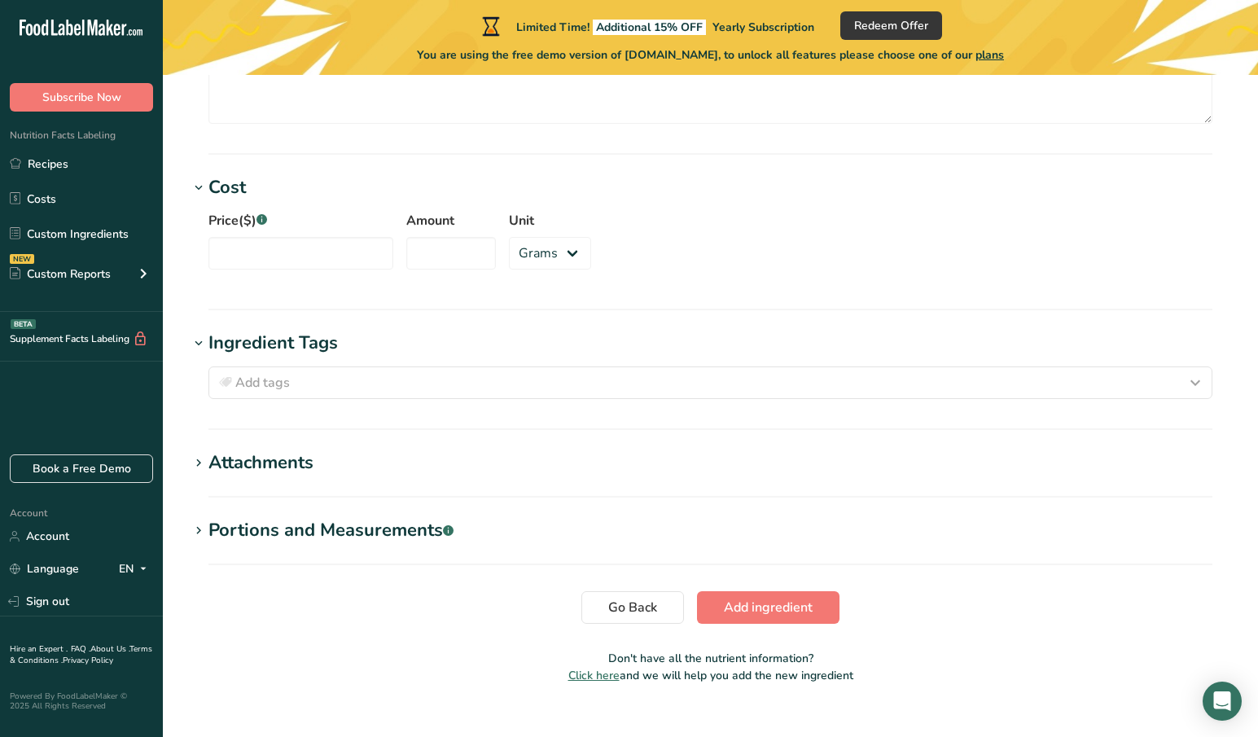
scroll to position [1254, 0]
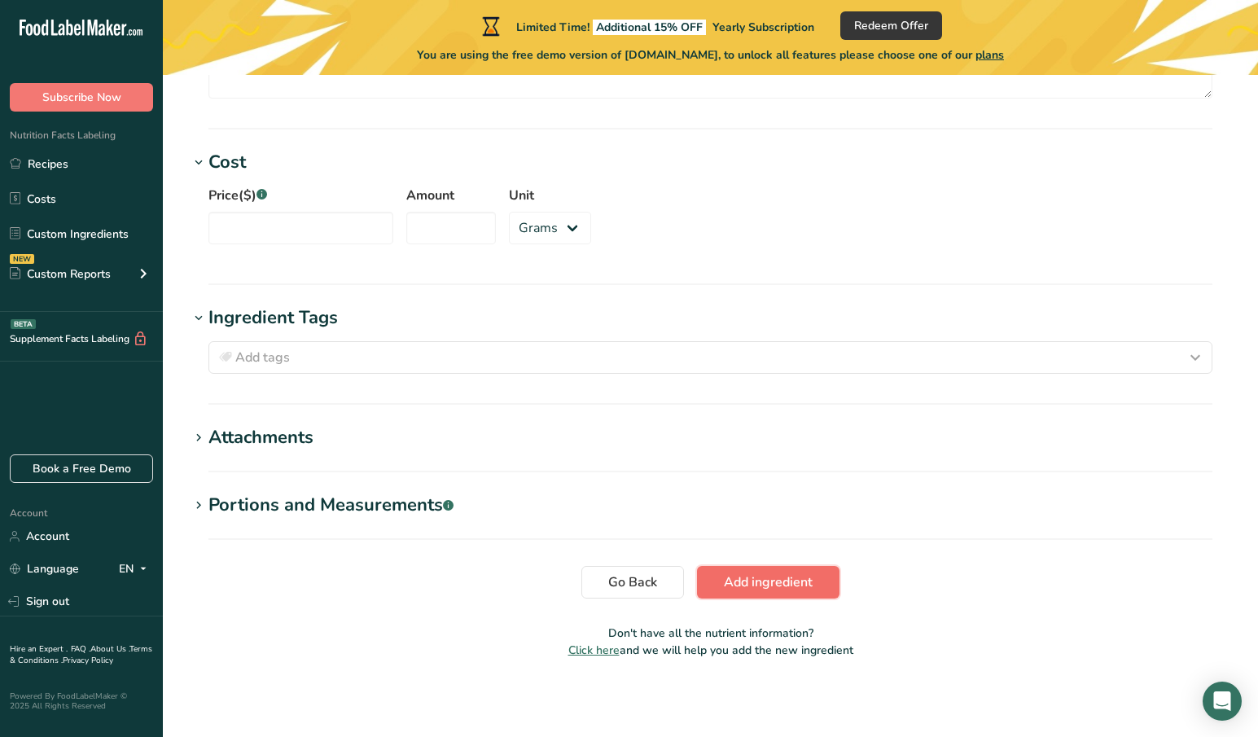
click at [803, 583] on span "Add ingredient" at bounding box center [768, 582] width 89 height 20
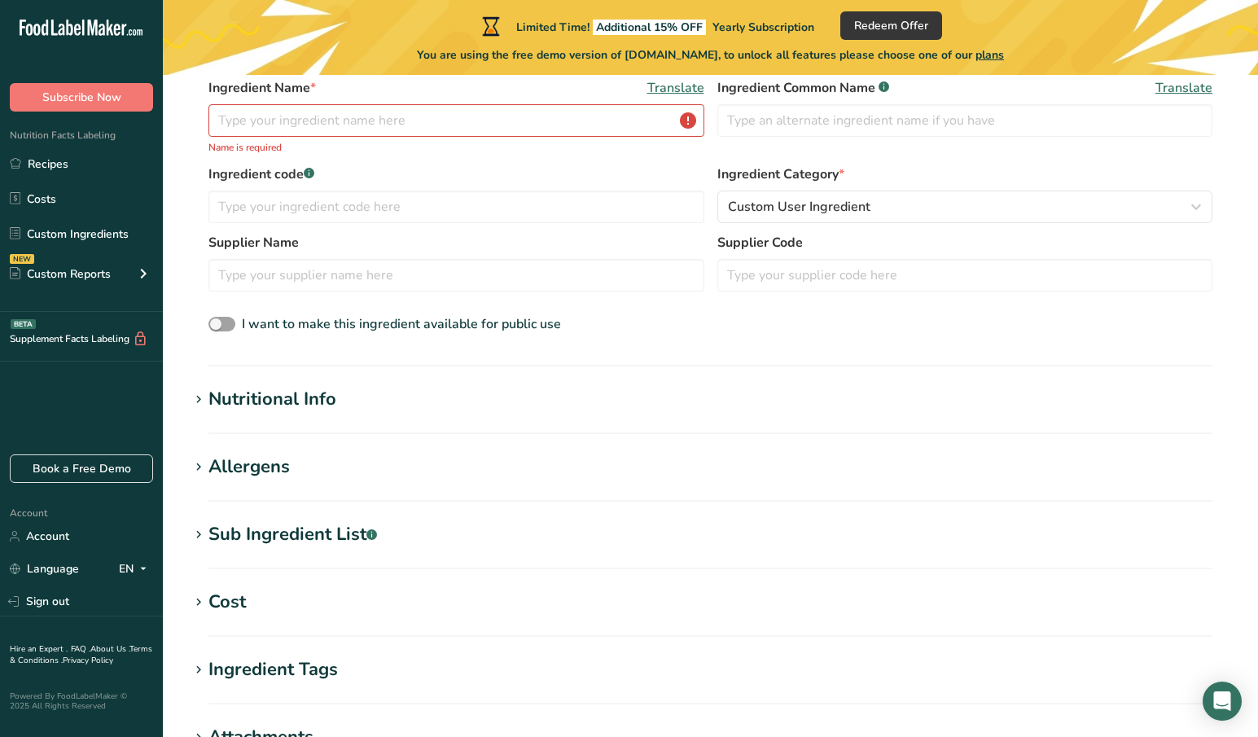
scroll to position [0, 0]
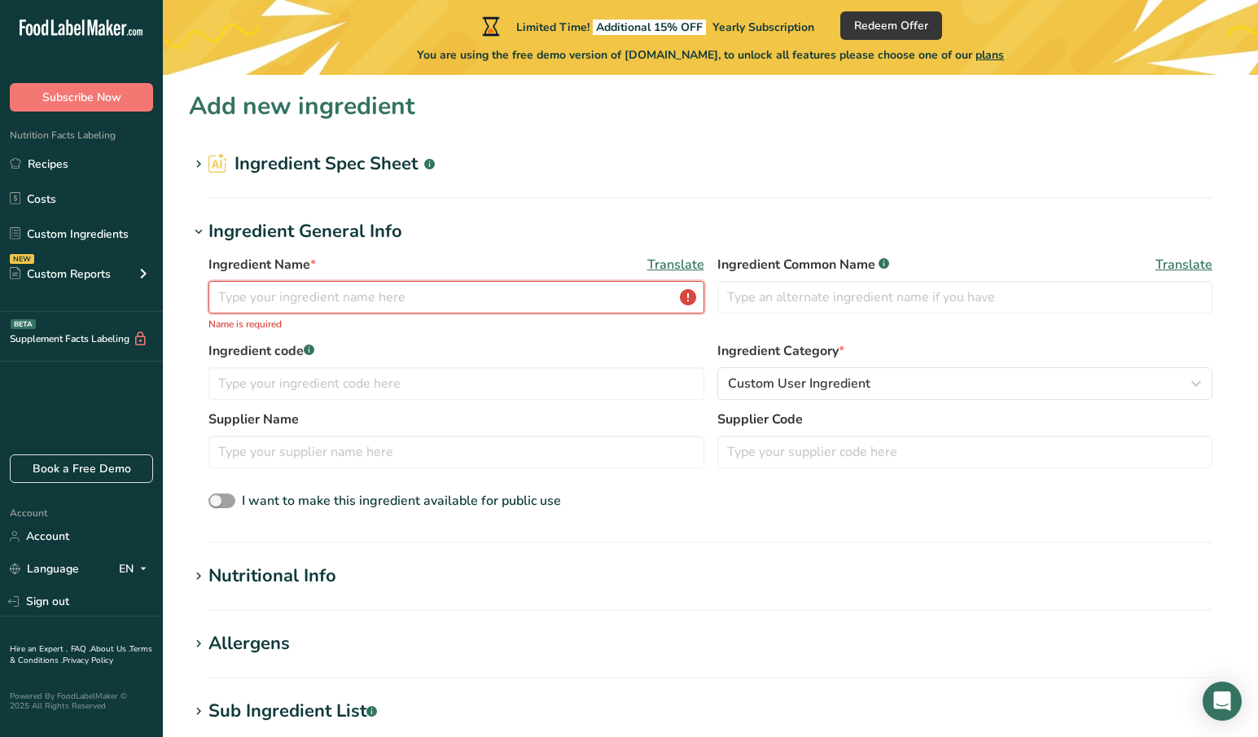
click at [396, 296] on input "text" at bounding box center [456, 297] width 496 height 33
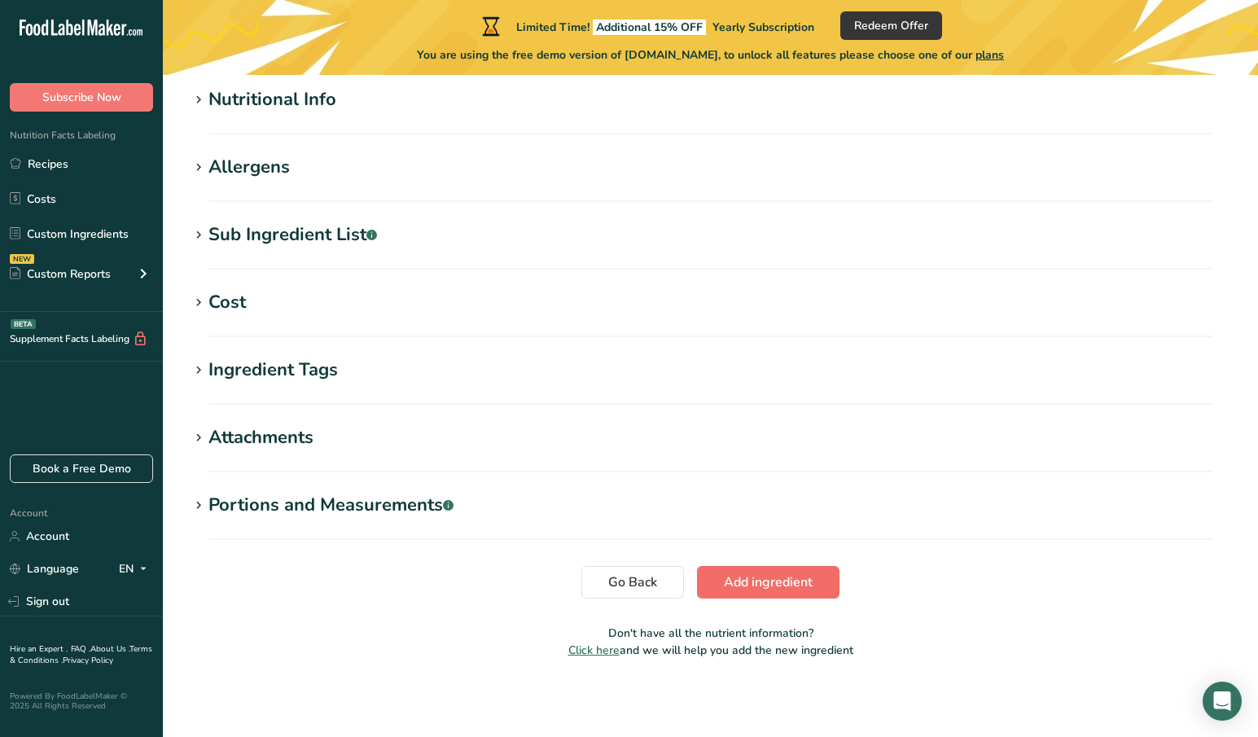
type input "deneme"
click at [762, 578] on span "Add ingredient" at bounding box center [768, 582] width 89 height 20
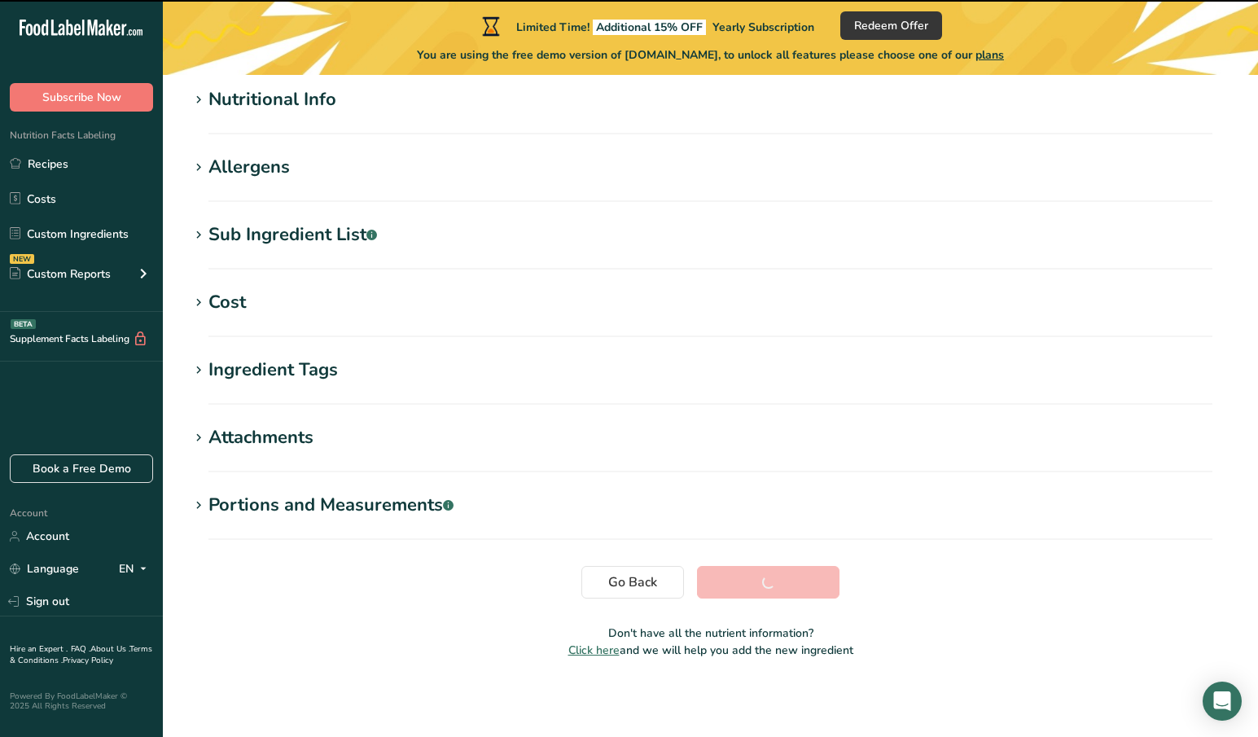
scroll to position [63, 0]
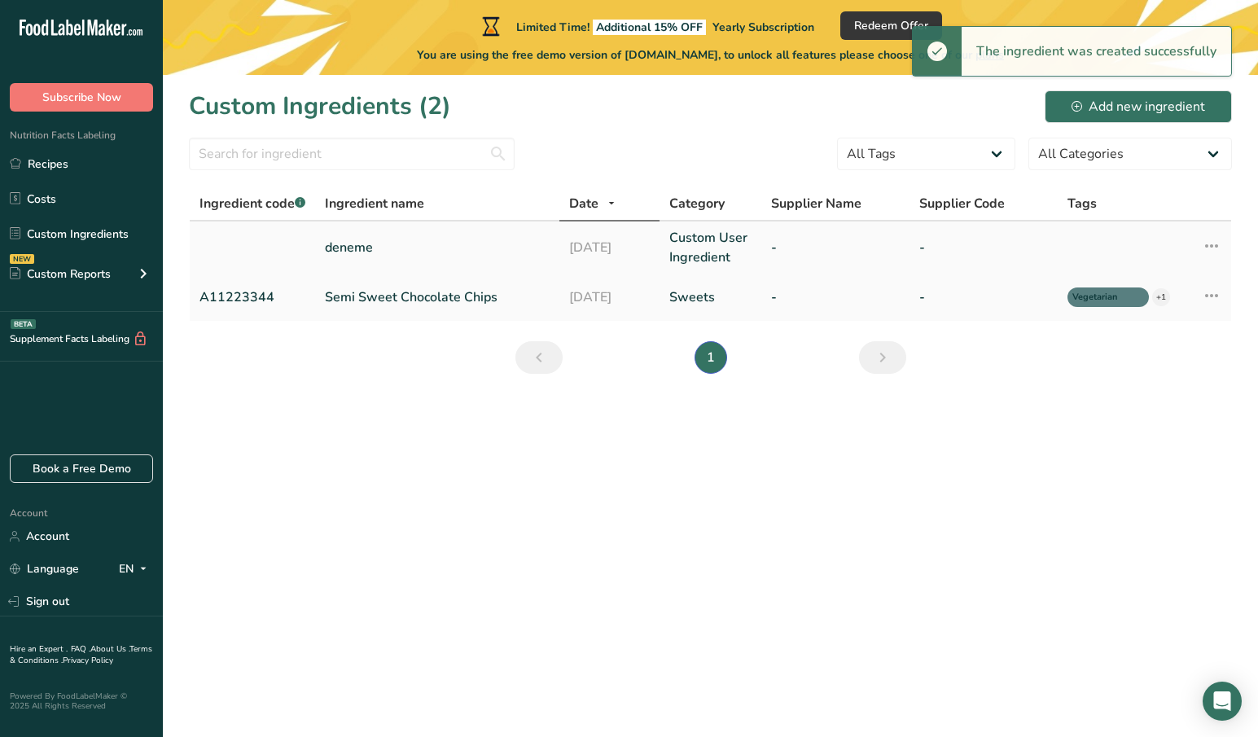
click at [357, 253] on link "deneme" at bounding box center [437, 248] width 225 height 20
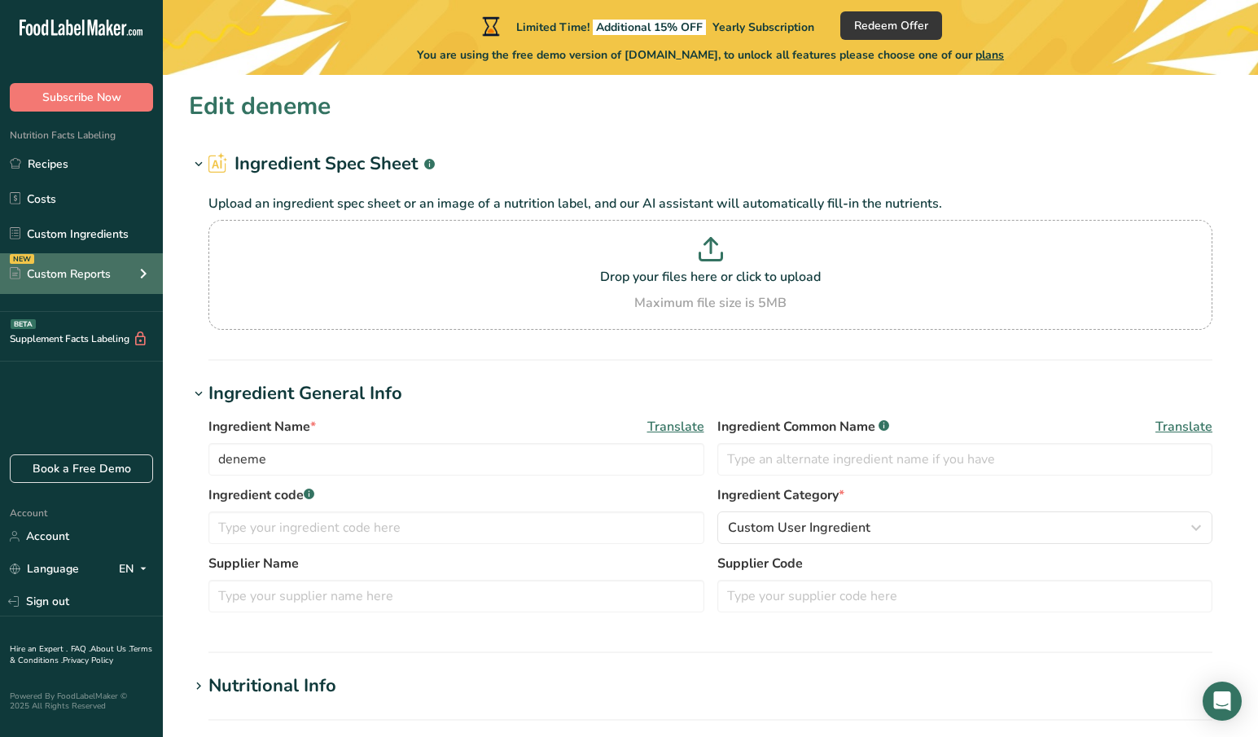
click at [104, 282] on div "Custom Reports" at bounding box center [60, 273] width 101 height 17
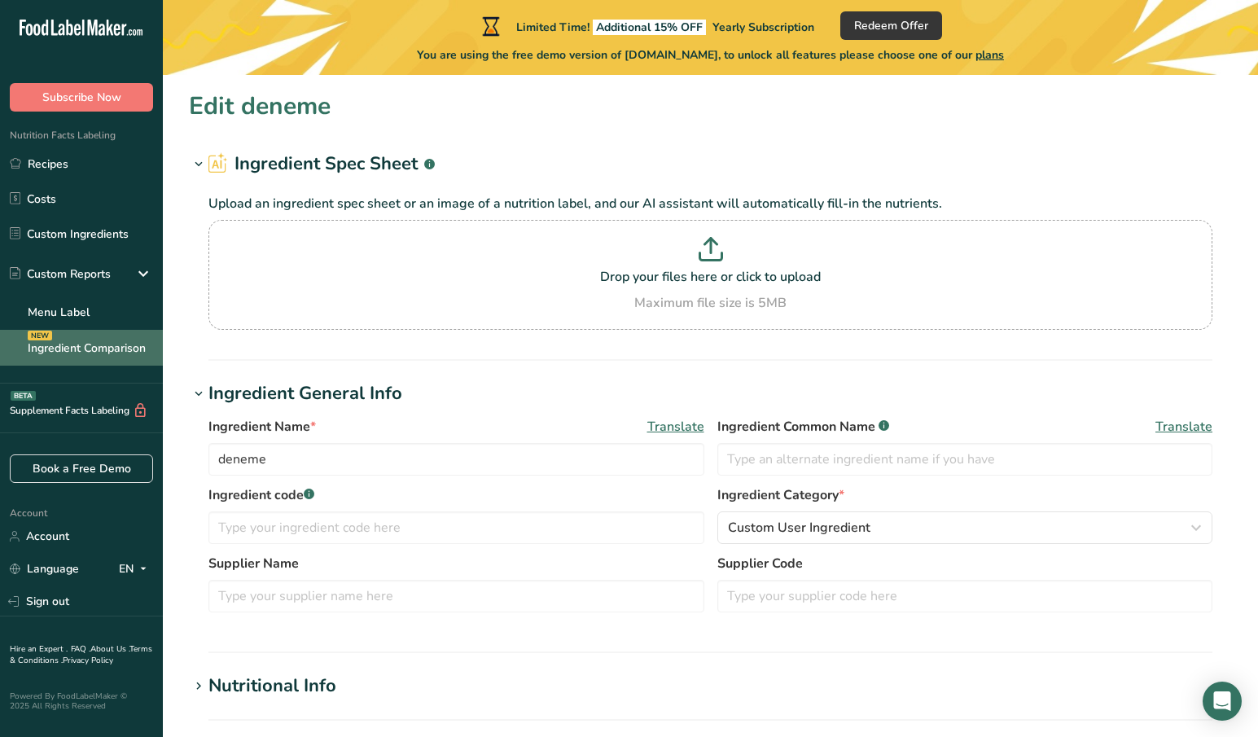
click at [116, 347] on link "Ingredient Comparison NEW" at bounding box center [81, 348] width 163 height 36
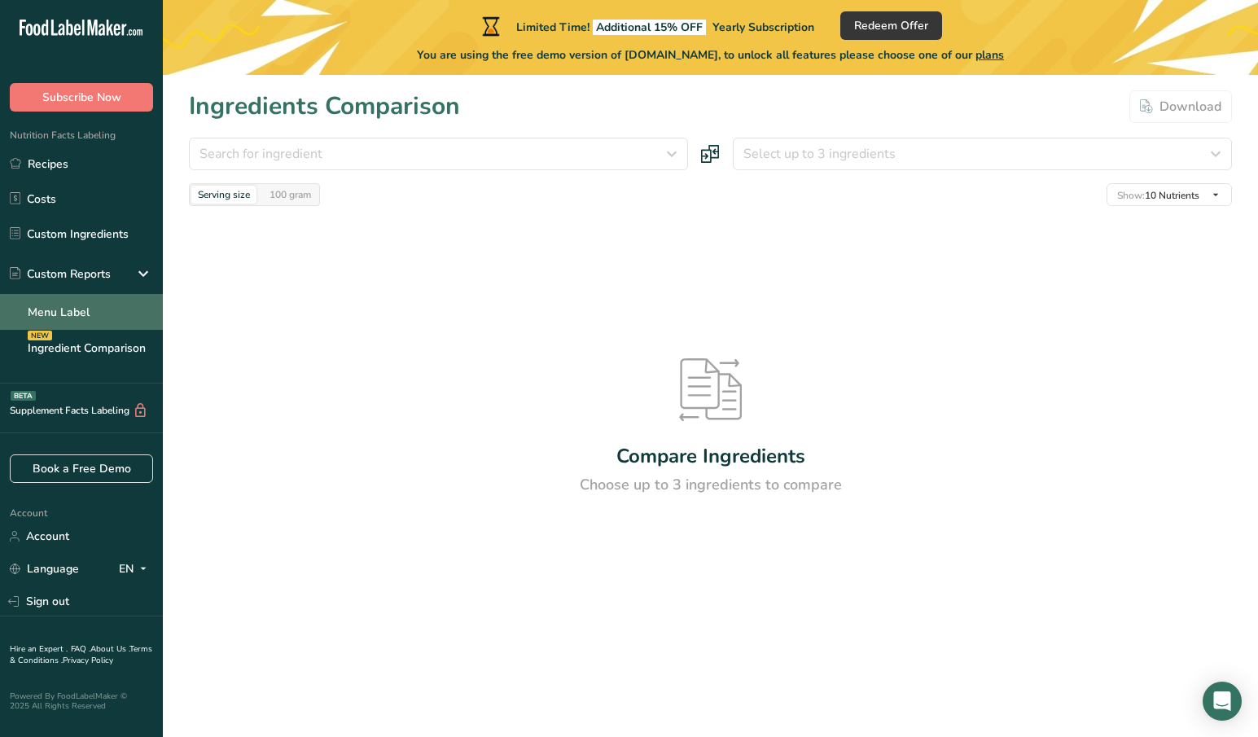
click at [115, 325] on link "Menu Label" at bounding box center [81, 312] width 163 height 36
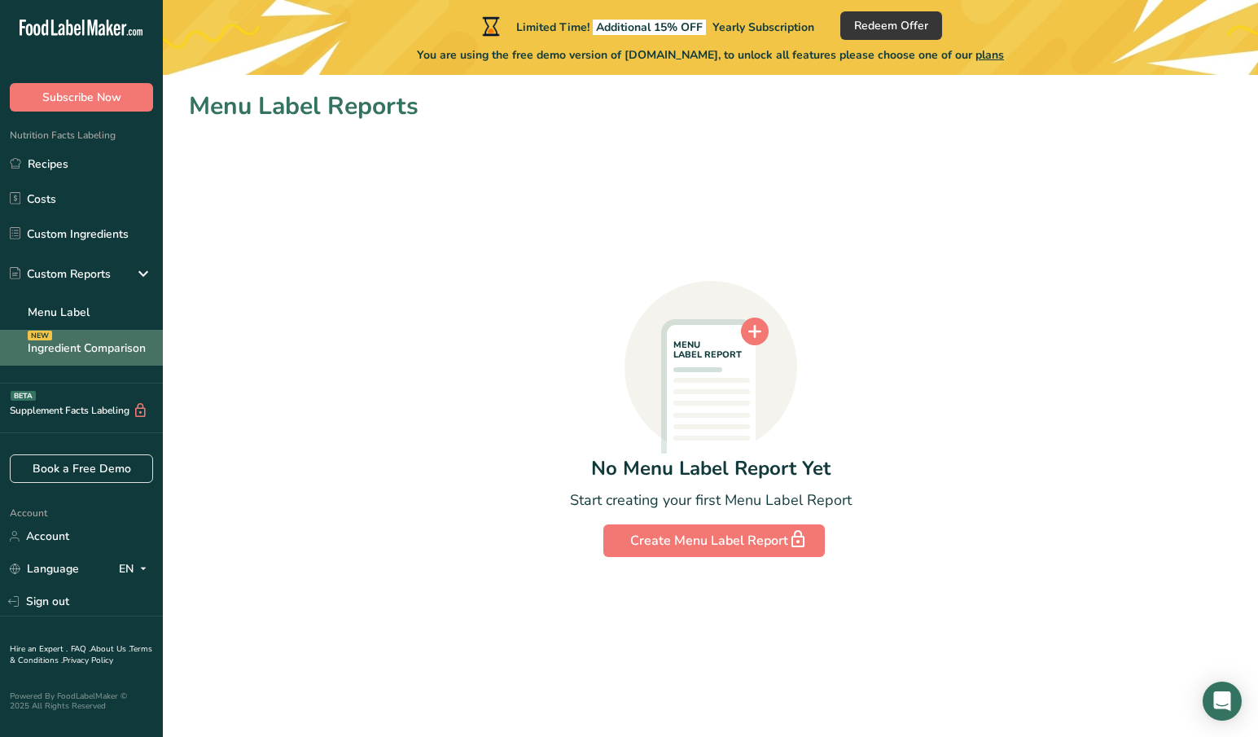
click at [103, 354] on link "Ingredient Comparison NEW" at bounding box center [81, 348] width 163 height 36
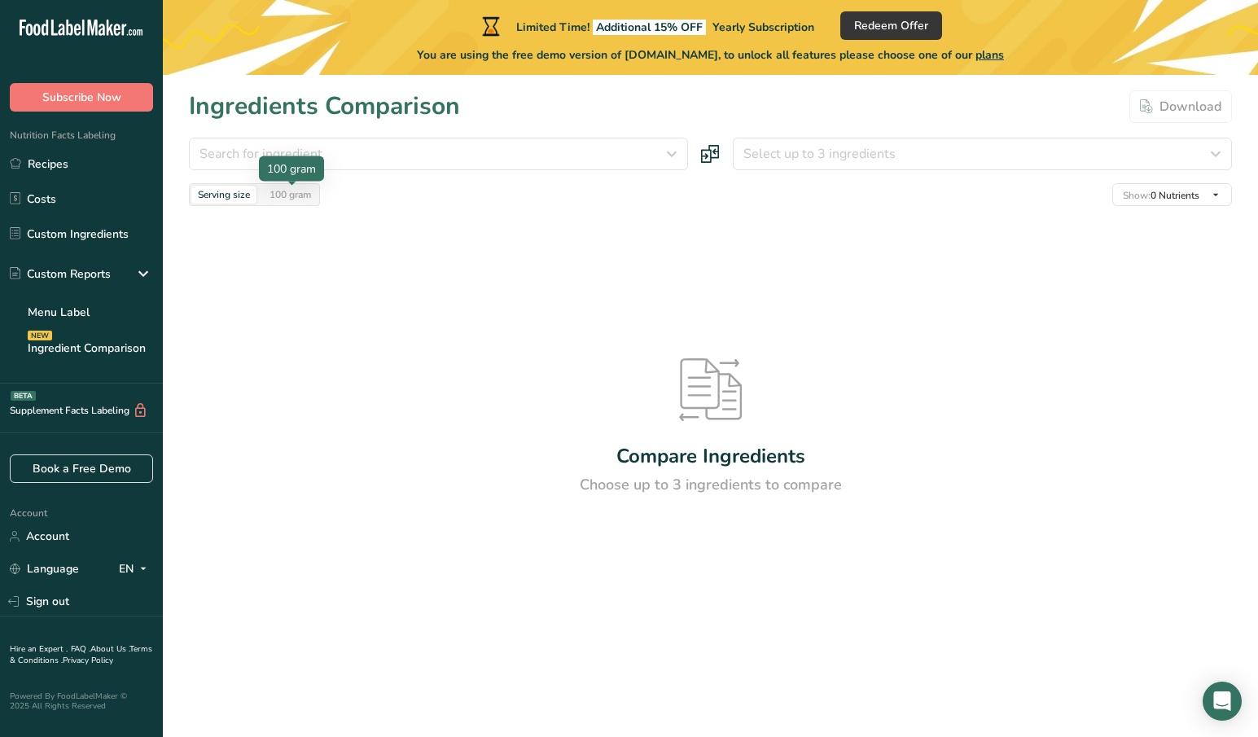
click at [278, 195] on div "100 gram" at bounding box center [290, 195] width 55 height 18
click at [112, 233] on link "Custom Ingredients" at bounding box center [81, 233] width 163 height 31
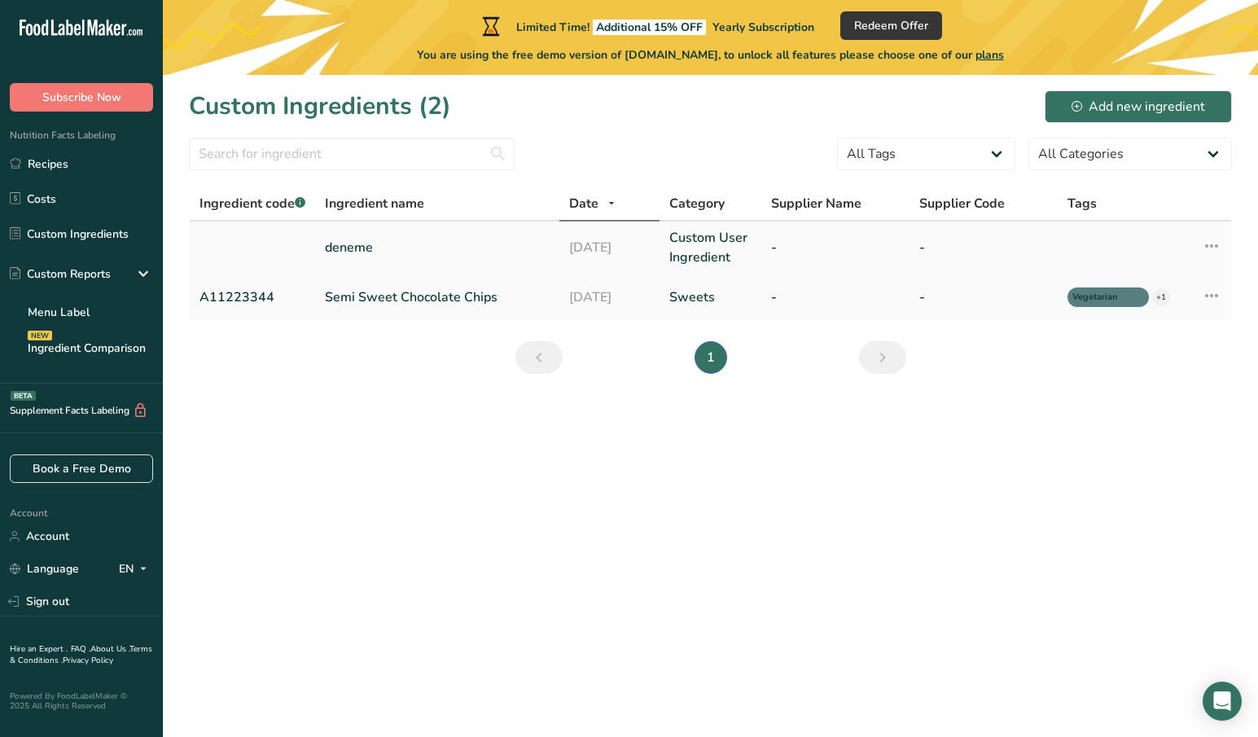
click at [691, 244] on link "Custom User Ingredient" at bounding box center [710, 247] width 82 height 39
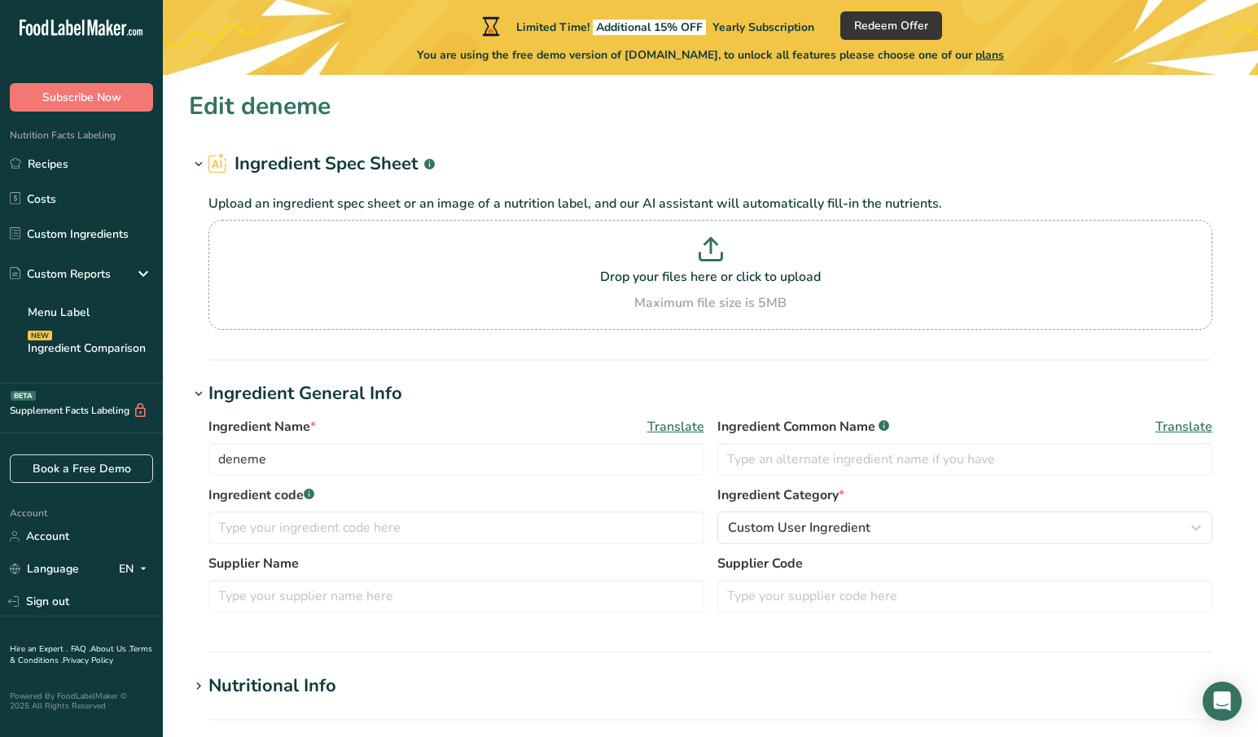
type input "353"
type KJ "1477"
type Fat "0.35"
type Fat "0.14"
type Fat "0"
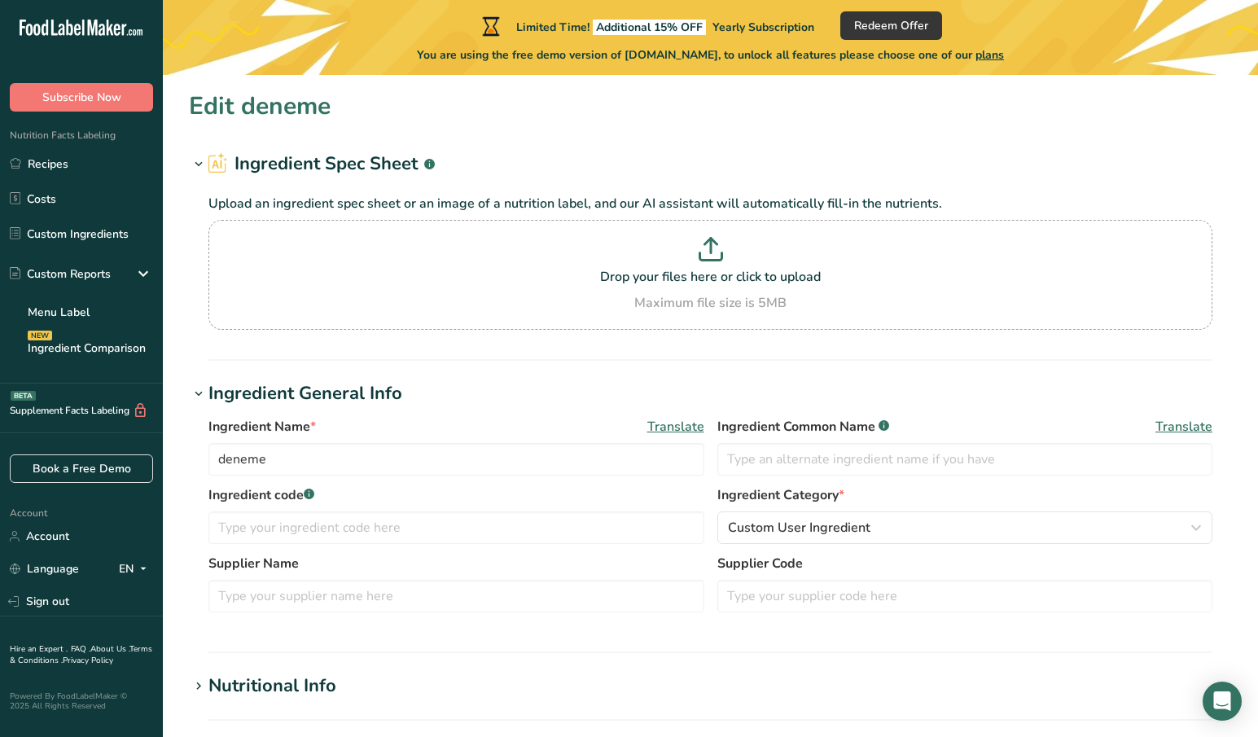
type input "0"
type input "177"
type Carbohydrates "78.3"
type Fiber "2.4"
type Sugars "0"
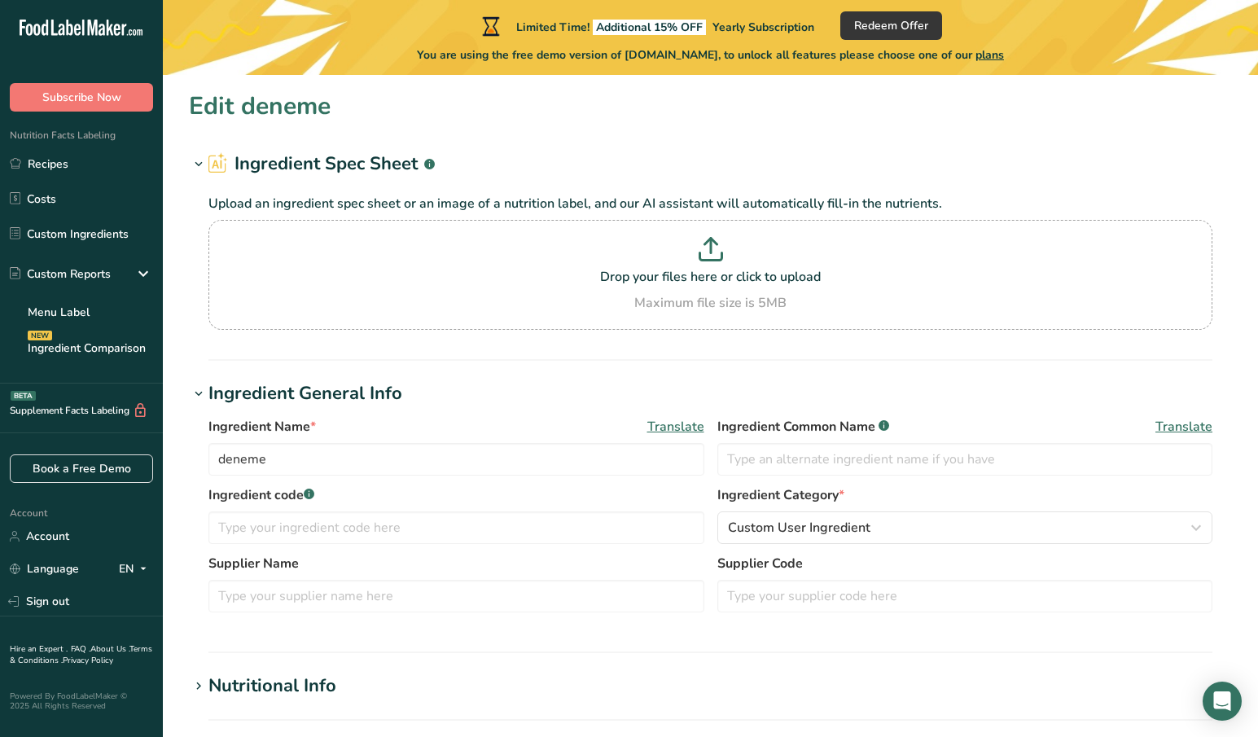
type Sugars "0"
type input "9.17"
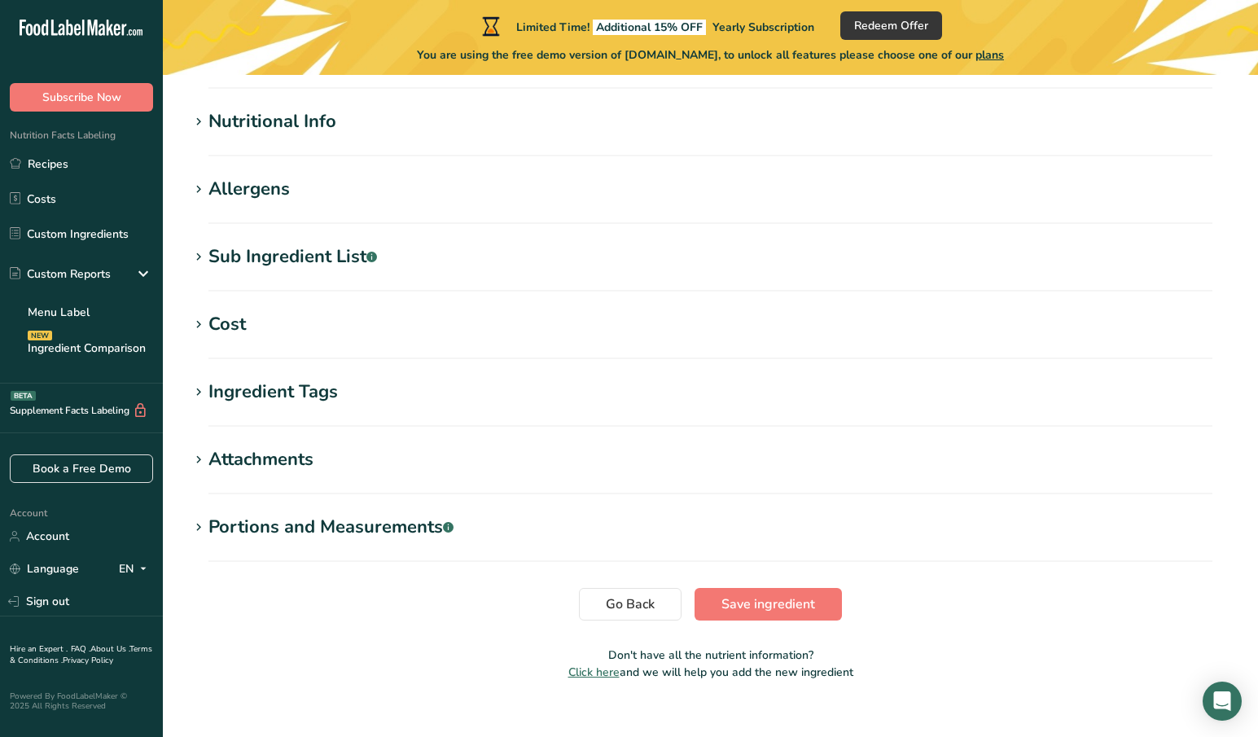
scroll to position [586, 0]
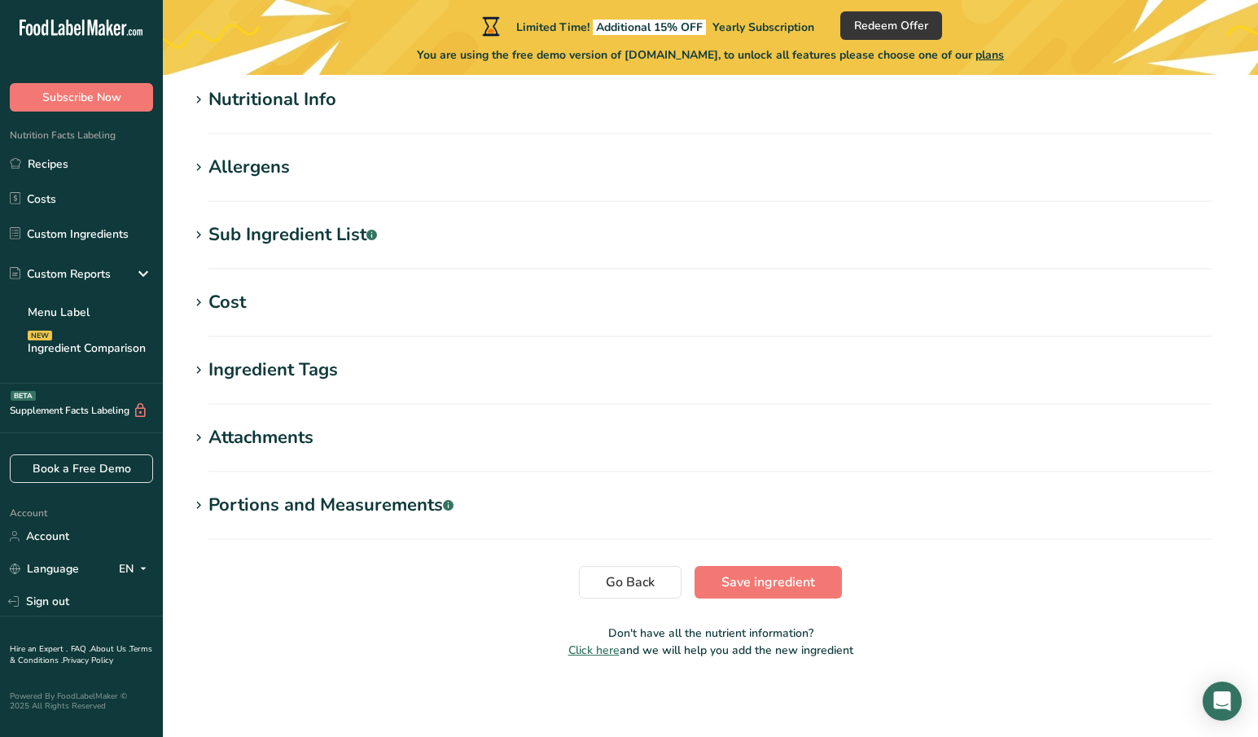
click at [280, 101] on div "Nutritional Info" at bounding box center [272, 99] width 128 height 27
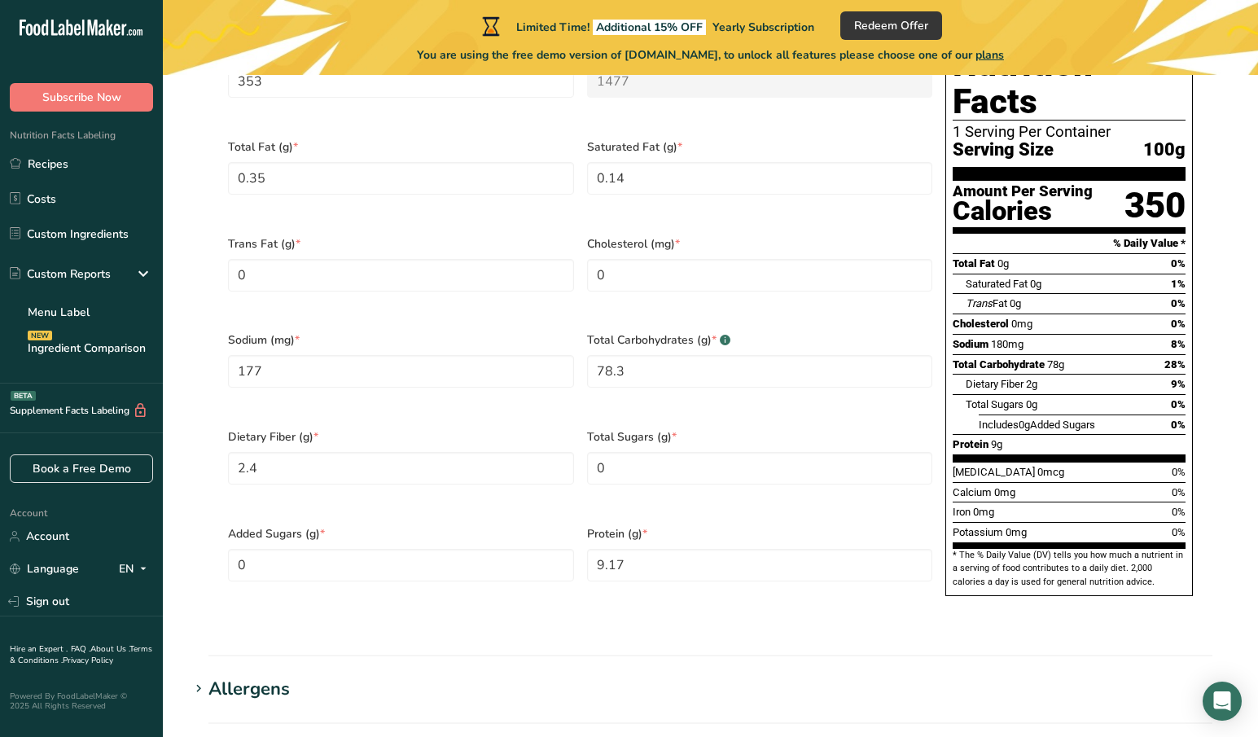
scroll to position [912, 0]
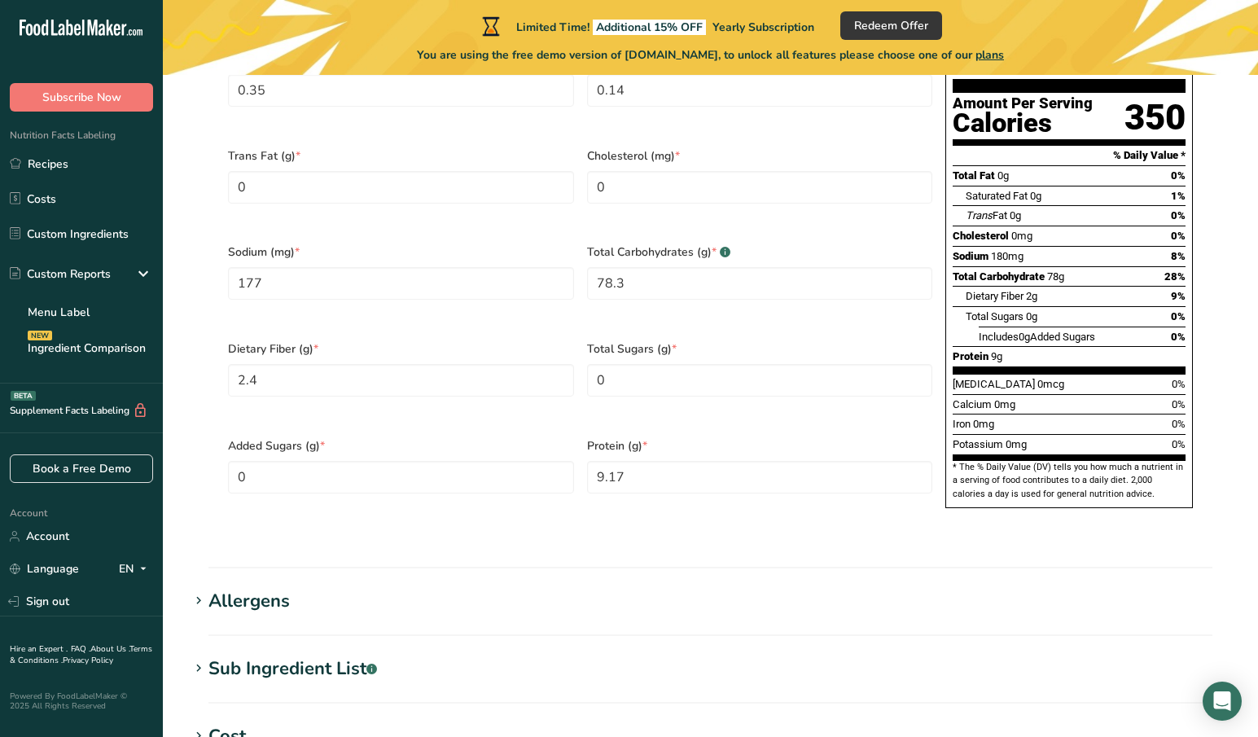
click at [1030, 330] on span "0g" at bounding box center [1023, 336] width 11 height 12
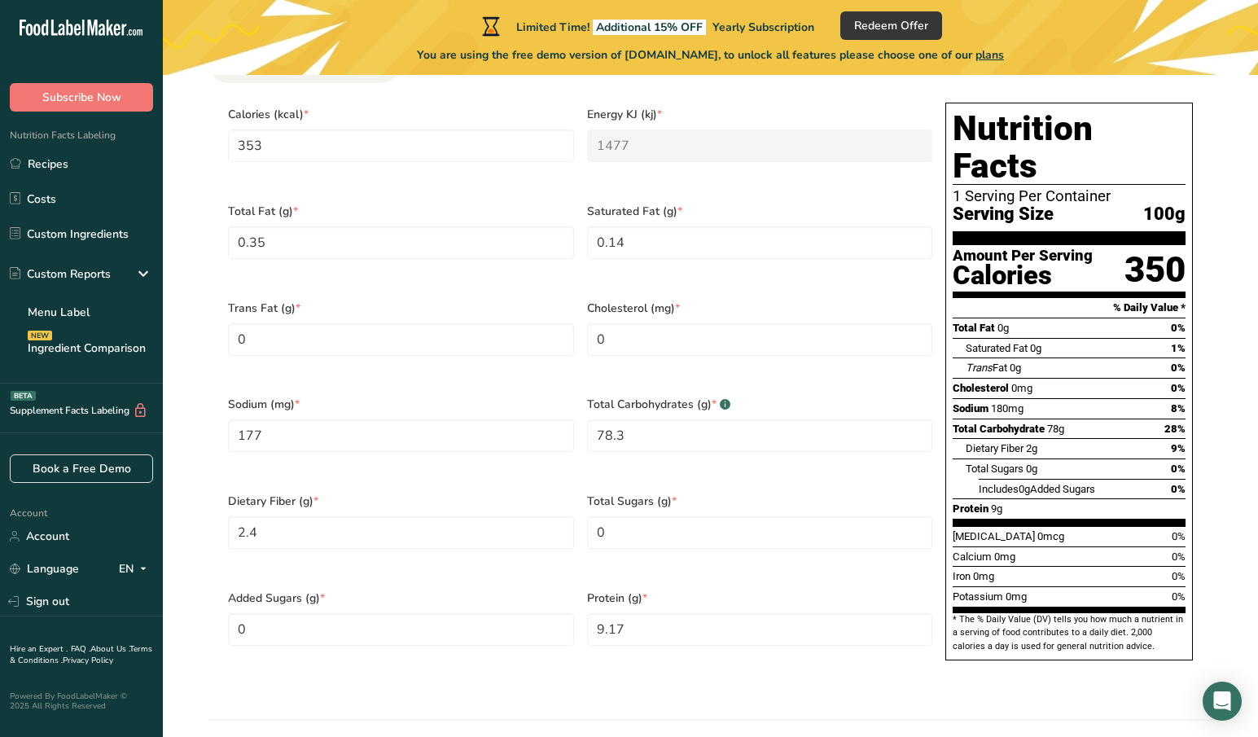
scroll to position [694, 0]
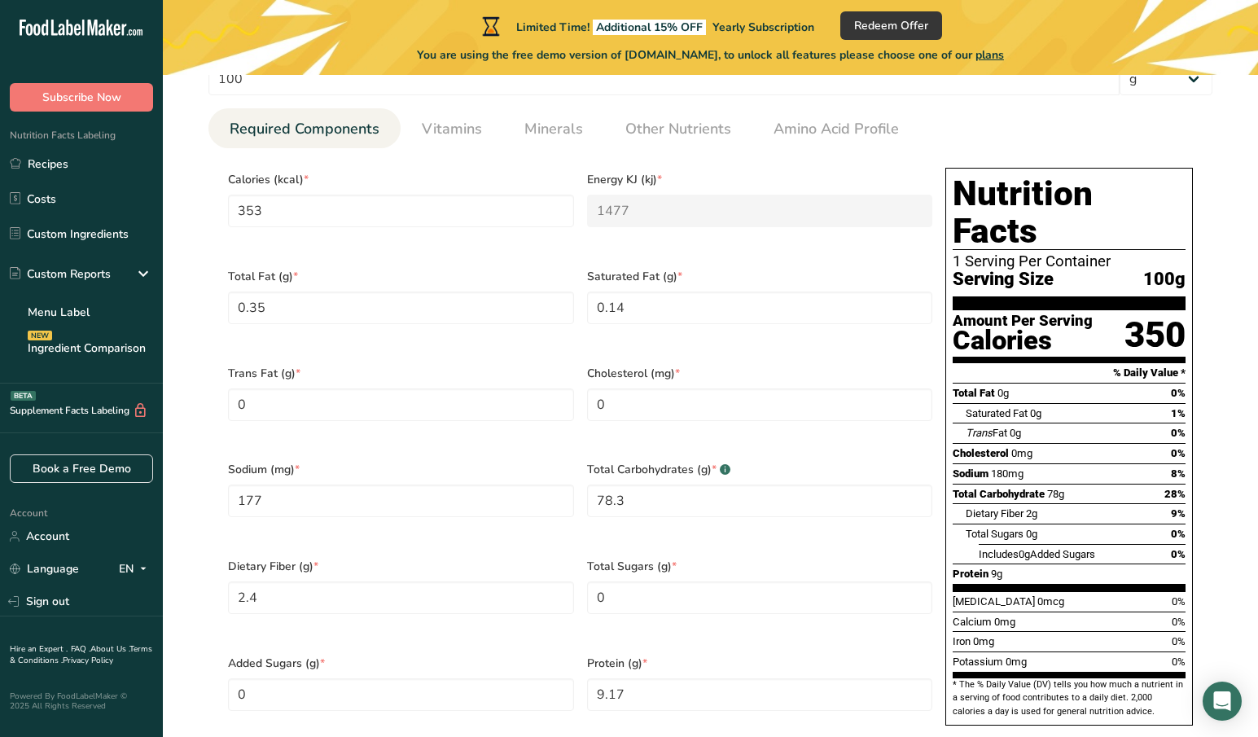
drag, startPoint x: 1034, startPoint y: 426, endPoint x: 1045, endPoint y: 335, distance: 91.9
click at [1042, 383] on section "Total Fat 0g 0% Saturated Fat 0g 1% Trans Fat 0g 0% [MEDICAL_DATA] 0mg 0% Sodiu…" at bounding box center [1068, 487] width 233 height 208
drag, startPoint x: 1045, startPoint y: 333, endPoint x: 1045, endPoint y: 324, distance: 9.0
click at [1045, 363] on section "% Daily Value *" at bounding box center [1068, 373] width 233 height 20
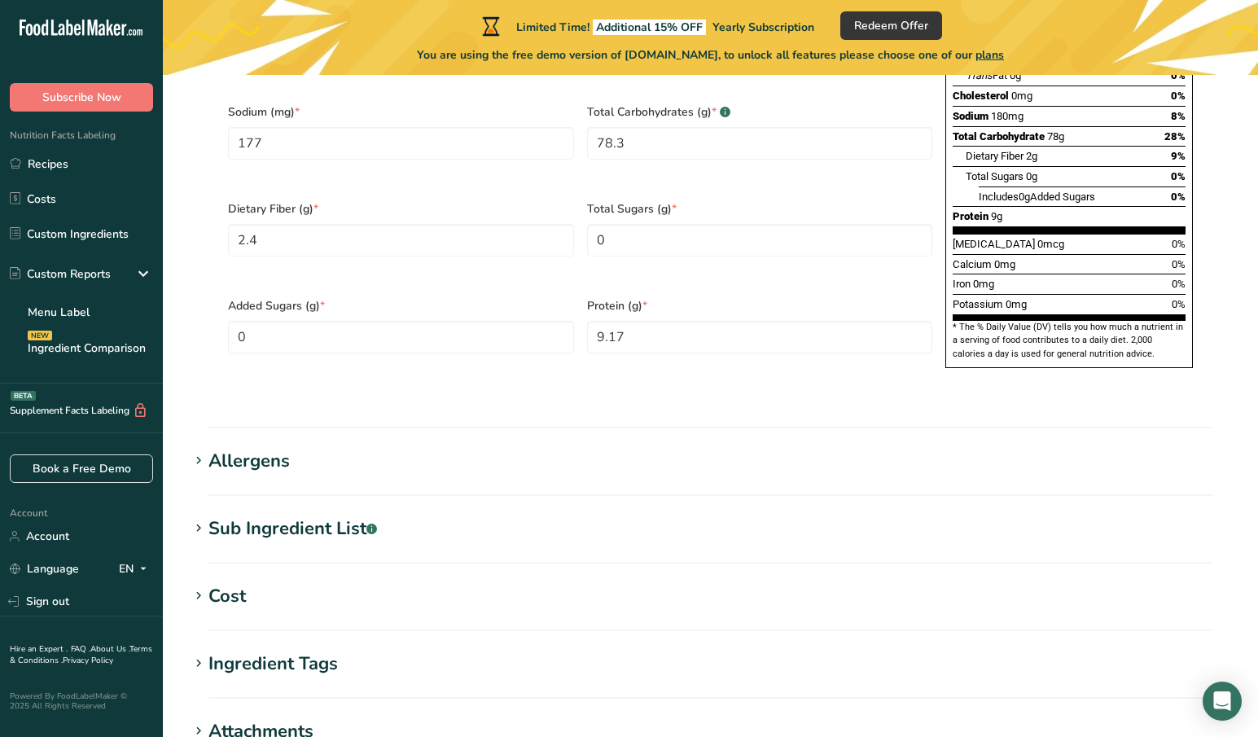
scroll to position [1091, 0]
